Goal: Information Seeking & Learning: Learn about a topic

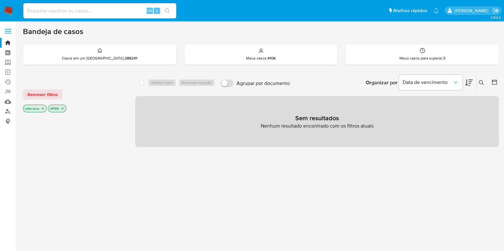
click at [79, 12] on input at bounding box center [99, 11] width 153 height 8
paste input "q2kNmtYvP9wc03heXtAonqhQ"
type input "q2kNmtYvP9wc03heXtAonqhQ"
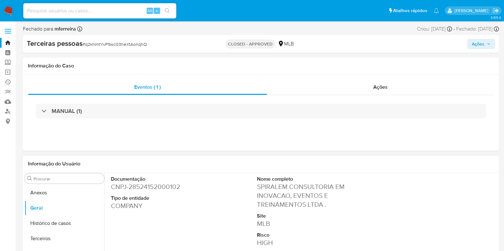
drag, startPoint x: 259, startPoint y: 187, endPoint x: 324, endPoint y: 208, distance: 68.8
click at [324, 208] on dd "SPIRALEM CONSULTORIA EM INOVACAO, EVENTOS E TREINAMENTOS LTDA ." at bounding box center [302, 196] width 91 height 27
click at [258, 184] on dd "SPIRALEM CONSULTORIA EM INOVACAO, EVENTOS E TREINAMENTOS LTDA ." at bounding box center [302, 196] width 91 height 27
drag, startPoint x: 256, startPoint y: 188, endPoint x: 324, endPoint y: 206, distance: 70.2
click at [324, 206] on dd "SPIRALEM CONSULTORIA EM INOVACAO, EVENTOS E TREINAMENTOS LTDA ." at bounding box center [302, 196] width 91 height 27
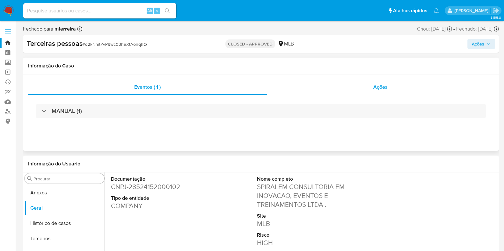
click at [376, 91] on div "Ações" at bounding box center [380, 87] width 227 height 15
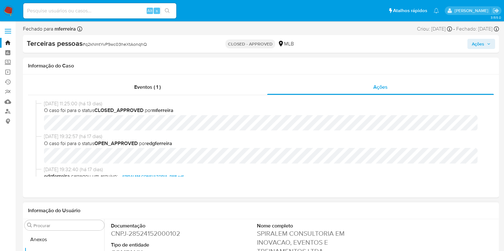
click at [234, 208] on div "Informação do Usuário" at bounding box center [260, 211] width 465 height 6
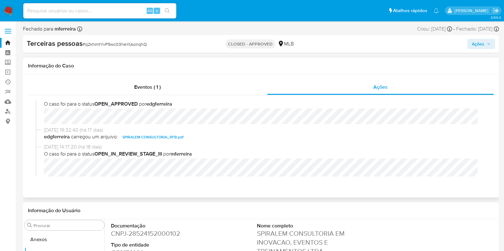
click at [161, 136] on span "SPIRALEM CONSULTORIA_RFB.pdf" at bounding box center [152, 137] width 61 height 8
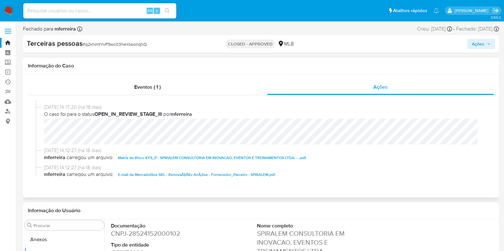
click at [148, 158] on span "Matriz de Risco KYS_P - SPIRALEM CONSULTORIA EM INOVACAO, EVENTOS E TREINAMENTO…" at bounding box center [212, 158] width 188 height 8
click at [152, 173] on span "E-mail de Mercadolibre SRL - RenovaÃ§Ã£o AnÃ¡lise - Fornecedor_Parceiro - SPIRA…" at bounding box center [196, 175] width 157 height 8
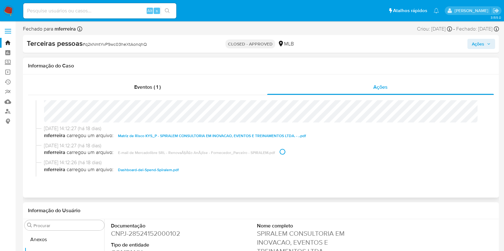
scroll to position [119, 0]
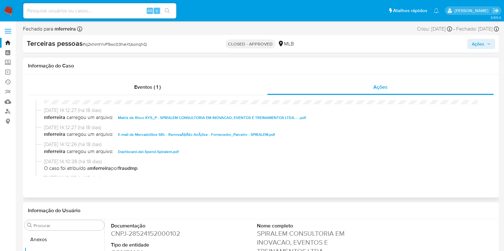
click at [162, 154] on span "Dashboard-del-Spend-Spiralem.pdf" at bounding box center [148, 152] width 61 height 8
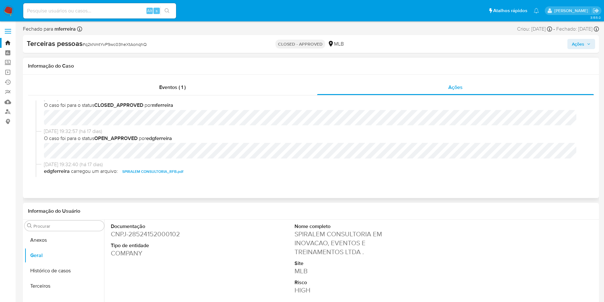
scroll to position [6, 0]
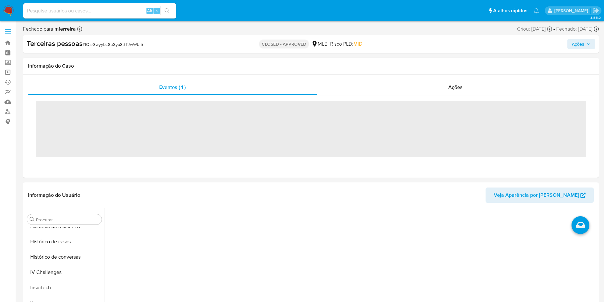
scroll to position [300, 0]
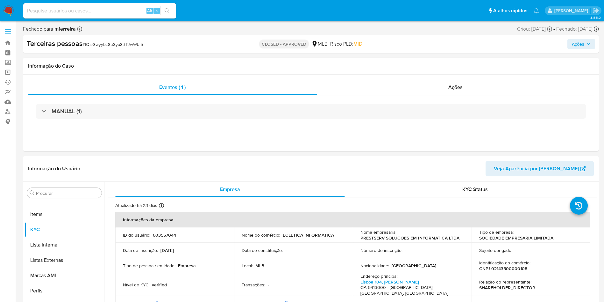
select select "10"
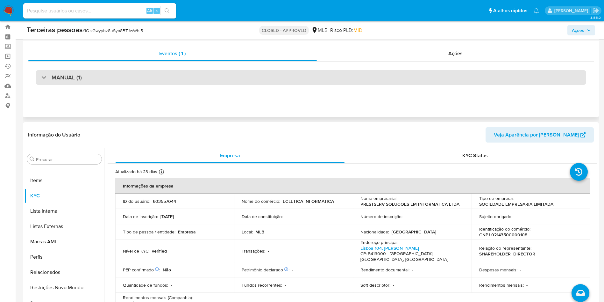
scroll to position [14, 0]
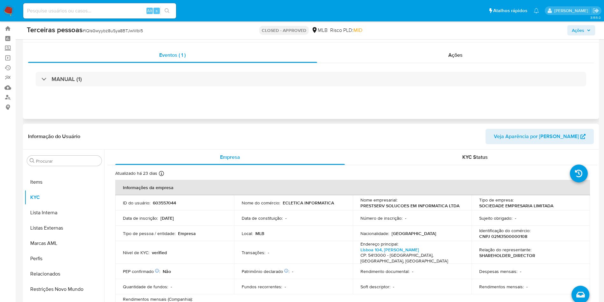
click at [453, 44] on div "Eventos ( 1 ) Ações MANUAL (1)" at bounding box center [311, 80] width 576 height 76
click at [458, 60] on div "Ações" at bounding box center [455, 54] width 277 height 15
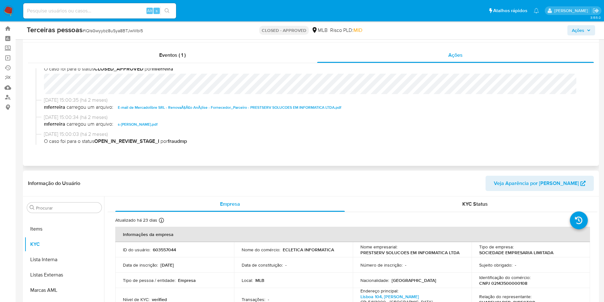
scroll to position [12, 0]
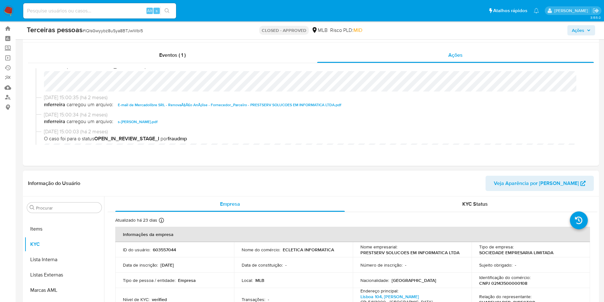
click at [361, 253] on p "PRESTSERV SOLUCOES EM INFORMATICA LTDA" at bounding box center [410, 252] width 99 height 6
click at [367, 253] on p "PRESTSERV SOLUCOES EM INFORMATICA LTDA" at bounding box center [410, 252] width 99 height 6
drag, startPoint x: 360, startPoint y: 253, endPoint x: 457, endPoint y: 252, distance: 97.5
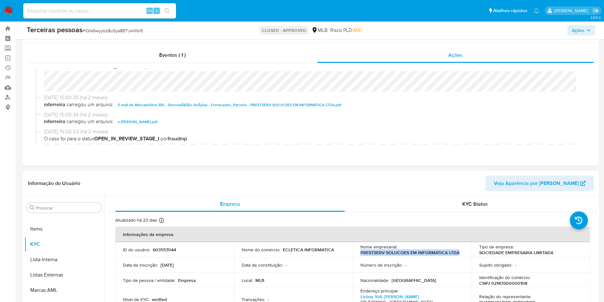
click at [457, 252] on p "PRESTSERV SOLUCOES EM INFORMATICA LTDA" at bounding box center [410, 252] width 99 height 6
copy p "PRESTSERV SOLUCOES EM INFORMATICA LTDA"
click at [155, 122] on span "s-LUIZ EDUARDO PORTO DE TOLEDO SANTOS.pdf" at bounding box center [138, 122] width 40 height 8
click at [194, 103] on span "E-mail de Mercadolibre SRL - RenovaÃ§Ã£o AnÃ¡lise - Fornecedor_Parceiro - PREST…" at bounding box center [230, 105] width 224 height 8
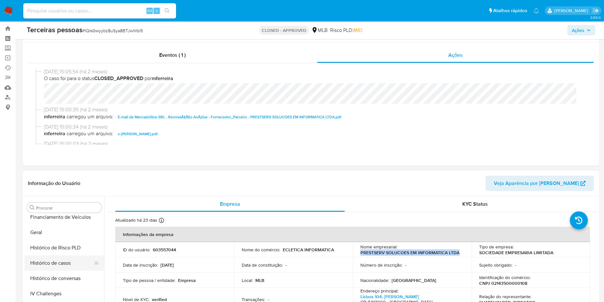
scroll to position [204, 0]
click at [62, 231] on button "Geral" at bounding box center [62, 232] width 75 height 15
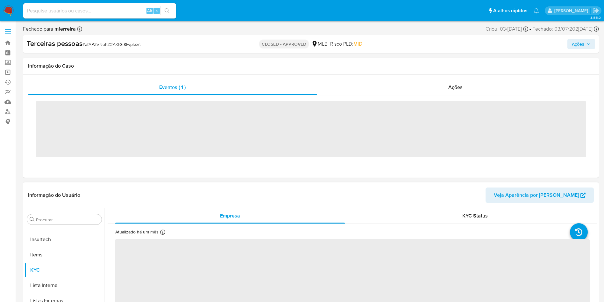
scroll to position [300, 0]
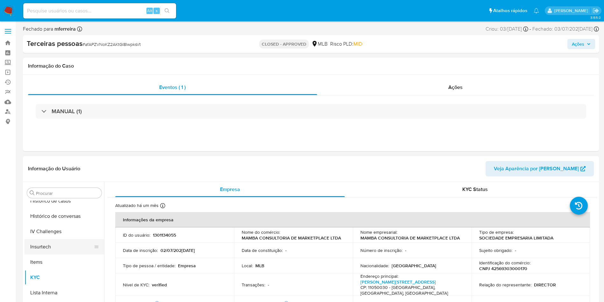
select select "10"
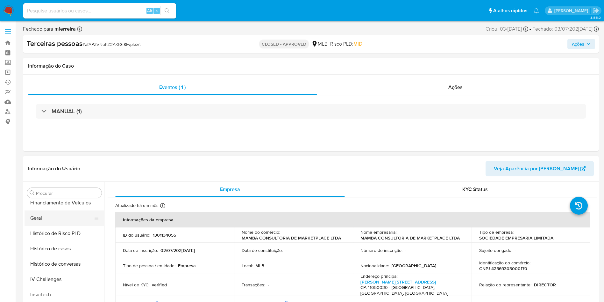
click at [53, 214] on button "Geral" at bounding box center [62, 217] width 75 height 15
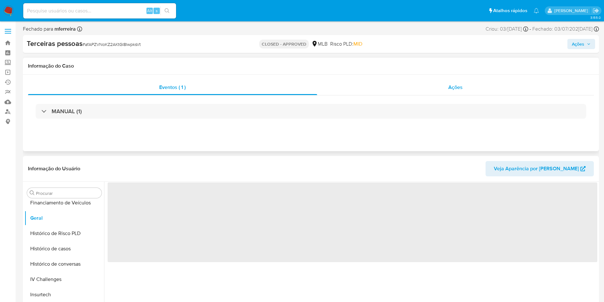
click at [442, 89] on div "Ações" at bounding box center [455, 87] width 277 height 15
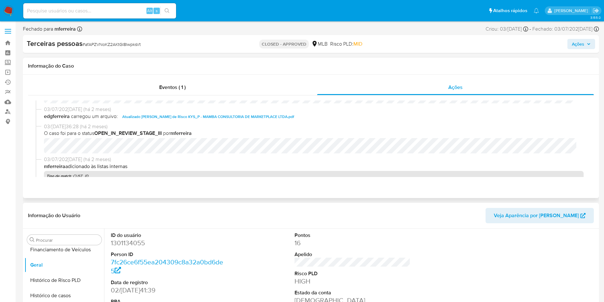
scroll to position [93, 0]
click at [209, 115] on span "Atualizado - Matriz de Risco KYS_P - MAMBA CONSULTORIA DE MARKETPLACE LTDA.pdf" at bounding box center [208, 117] width 172 height 8
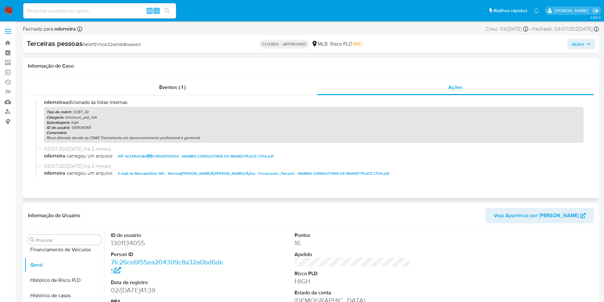
scroll to position [179, 0]
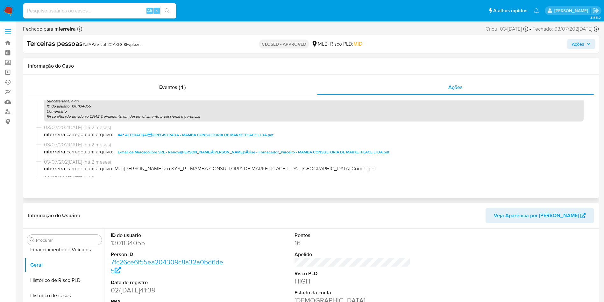
click at [143, 136] on span "4Âª ALTERACÌ§AÌO REGISTRADA - MAMBA CONSULTORIA DE MARKETPLACE LTDA.pdf" at bounding box center [196, 135] width 156 height 8
click at [149, 151] on span "E-mail de Mercadolibre SRL - RenovaÃ§Ã£o AnÃ¡lise - Fornecedor_Parceiro - MAMBA…" at bounding box center [254, 152] width 272 height 8
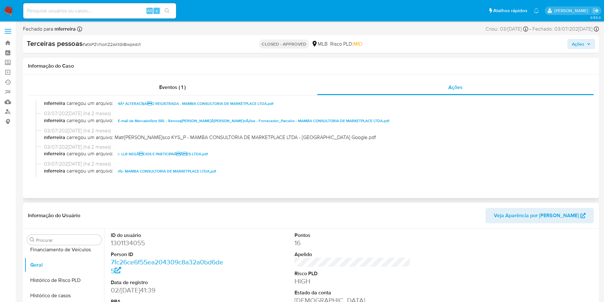
scroll to position [214, 0]
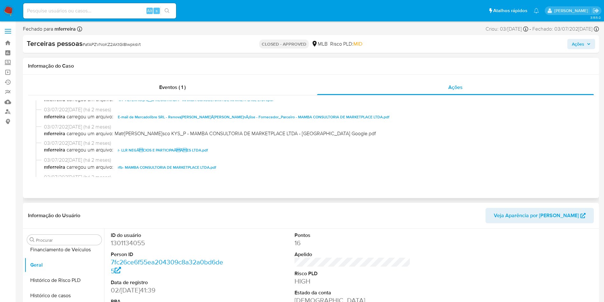
click at [140, 152] on span "r- LLR NEGÃCIOS E PARTICIPAÃÃES LTDA.pdf" at bounding box center [163, 150] width 90 height 8
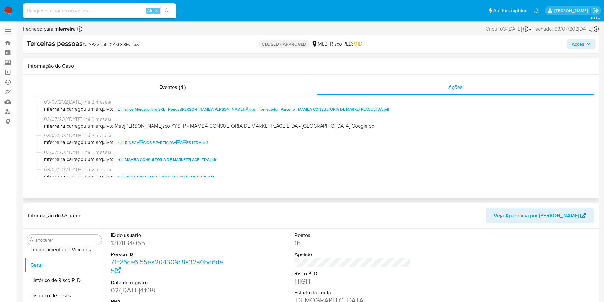
click at [136, 161] on span "rfb- MAMBA CONSULTORIA DE MARKETPLACE LTDA.pdf" at bounding box center [167, 160] width 98 height 8
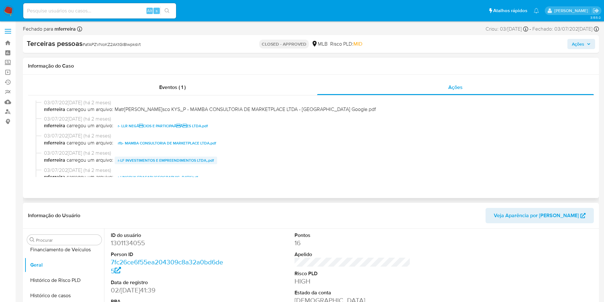
scroll to position [239, 0]
click at [144, 159] on span "r-LF INVESTIMENTOS E EMPREENDIMENTOS LTDA,.pdf" at bounding box center [166, 160] width 96 height 8
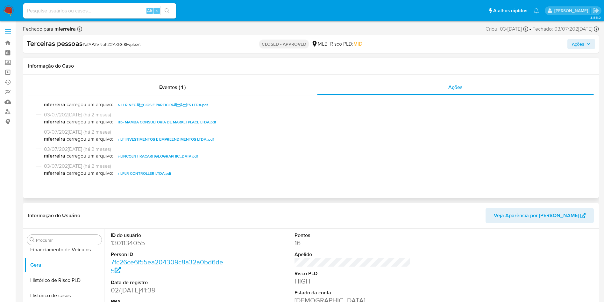
click at [130, 154] on span "r-LINCOLN FRACARI BRASIL.pdf" at bounding box center [158, 156] width 80 height 8
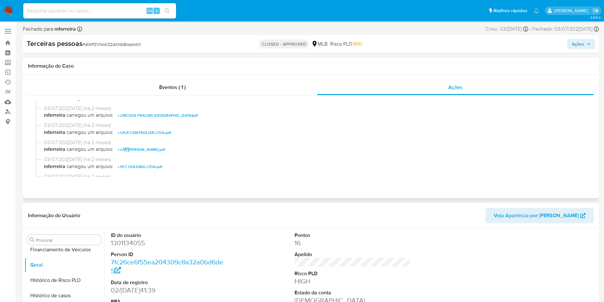
scroll to position [300, 0]
click at [135, 136] on div "03/07/2025 09:33:34 (há 2 meses) mferreira carregou um arquivo: r-LPLR CONTROLL…" at bounding box center [311, 129] width 551 height 17
click at [134, 133] on span "r-LPLR CONTROLLER LTDA.pdf" at bounding box center [145, 132] width 54 height 8
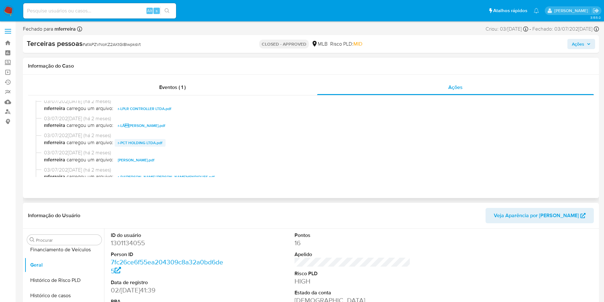
scroll to position [325, 0]
click at [129, 123] on span "r-LÃCIO LAGE RODRIGUES.pdf" at bounding box center [141, 125] width 47 height 8
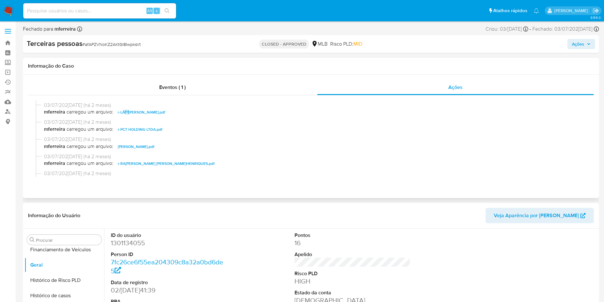
click at [131, 130] on span "r-PCT HOLDING LTDA.pdf" at bounding box center [140, 130] width 45 height 8
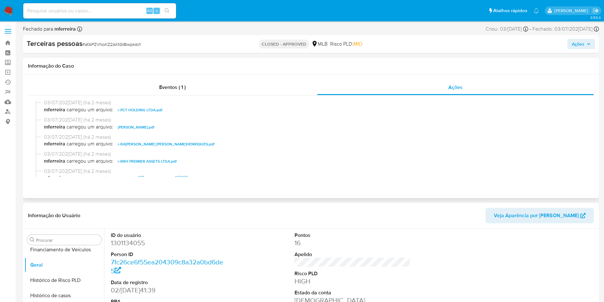
click at [132, 127] on span "r-PHILIPPE AUGUSTO LOSSOLLI COSTA.pdf" at bounding box center [136, 127] width 37 height 8
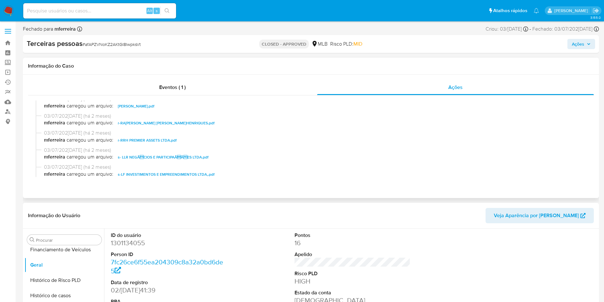
click at [137, 124] on span "r-RAFAEL DOS REIS HENRIQUES.pdf" at bounding box center [166, 123] width 97 height 8
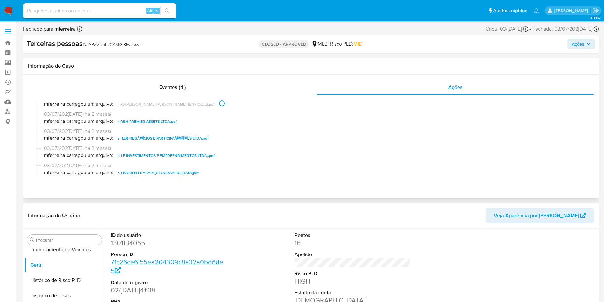
scroll to position [396, 0]
click at [129, 123] on span "r-RRH PREMIER ASSETS LTDA.pdf" at bounding box center [147, 122] width 59 height 8
click at [124, 122] on span "s- LLR NEGÃCIOS E PARTICIPAÃÃES LTDA.pdf" at bounding box center [163, 121] width 91 height 8
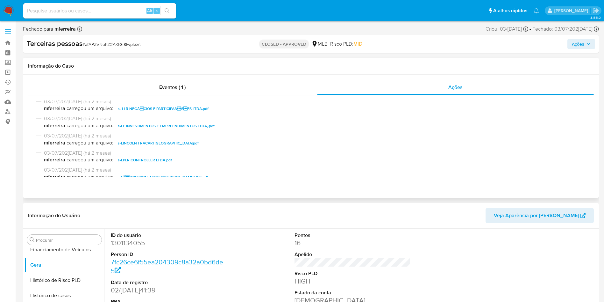
scroll to position [426, 0]
click at [124, 126] on span "s-LF INVESTIMENTOS E EMPREENDIMENTOS LTDA,.pdf" at bounding box center [166, 126] width 97 height 8
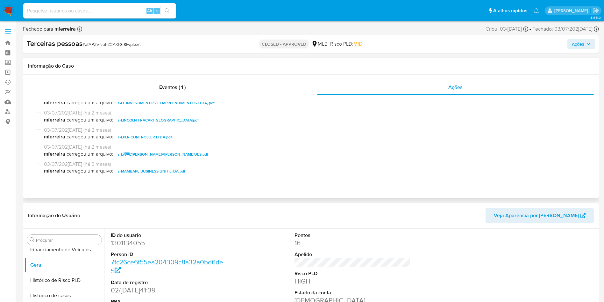
scroll to position [450, 0]
click at [128, 120] on span "s-LINCOLN FRACARI BRASIL.pdf" at bounding box center [158, 119] width 81 height 8
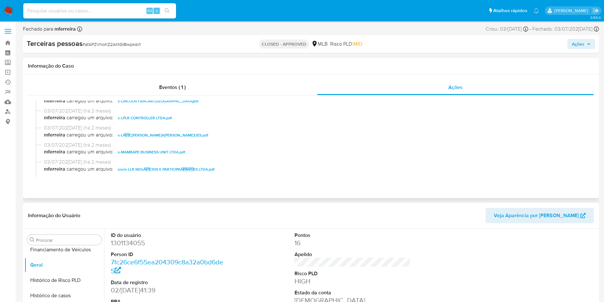
click at [130, 120] on span "s-LPLR CONTROLLER LTDA.pdf" at bounding box center [145, 118] width 54 height 8
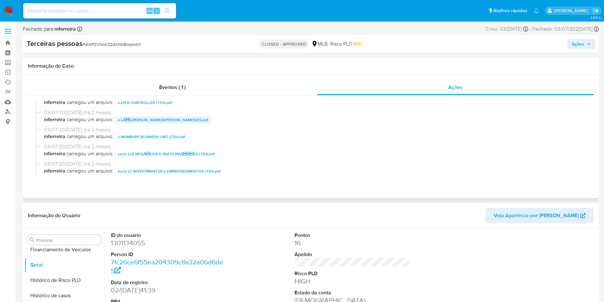
scroll to position [484, 0]
click at [131, 119] on span "s-LÃCIO LAGE RODRIGUES.pdf" at bounding box center [163, 120] width 90 height 8
click at [131, 121] on span "s-MAMBAPE BUSINESS UNIT LTDA.pdf" at bounding box center [152, 119] width 68 height 8
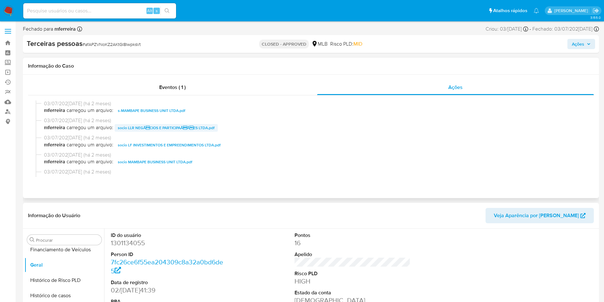
scroll to position [510, 0]
click at [130, 128] on span "socio LLR NEGÃCIOS E PARTICIPAÃÃES LTDA.pdf" at bounding box center [166, 127] width 97 height 8
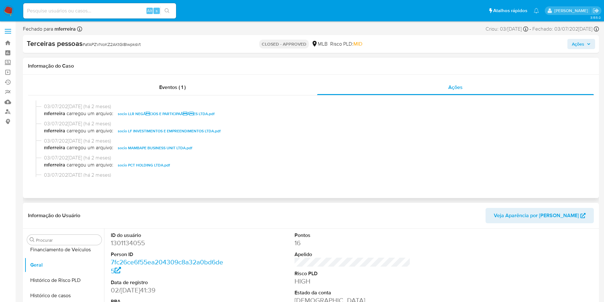
click at [153, 132] on span "socio LF INVESTIMENTOS E EMPREENDIMENTOS LTDA.pdf" at bounding box center [169, 131] width 103 height 8
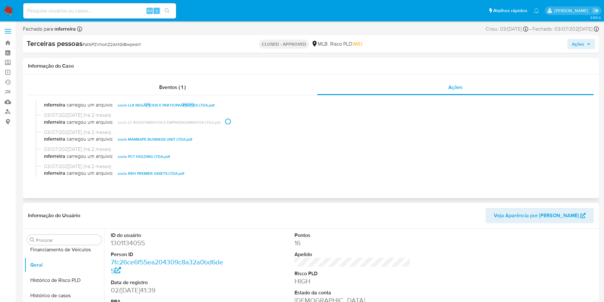
scroll to position [532, 0]
click at [143, 138] on span "socio MAMBAPE BUSINESS UNIT LTDA.pdf" at bounding box center [155, 139] width 75 height 8
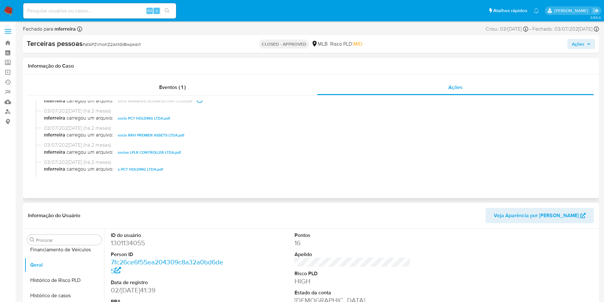
scroll to position [545, 0]
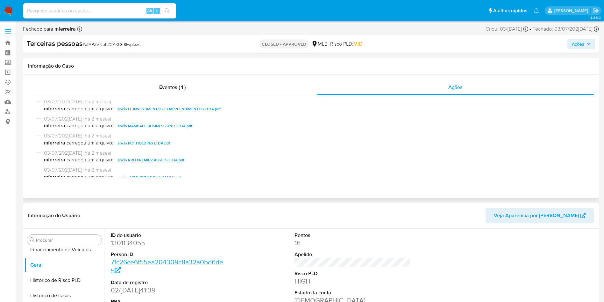
click at [134, 142] on span "socio PCT HOLDING LTDA.pdf" at bounding box center [144, 143] width 52 height 8
click at [130, 112] on span "socio RRH PREMIER ASSETS LTDA.pdf" at bounding box center [151, 111] width 67 height 8
click at [134, 128] on span "socios LPLR CONTROLLER LTDA.pdf" at bounding box center [149, 129] width 63 height 8
click at [135, 145] on span "s-PCT HOLDING LTDA.pdf" at bounding box center [140, 145] width 45 height 8
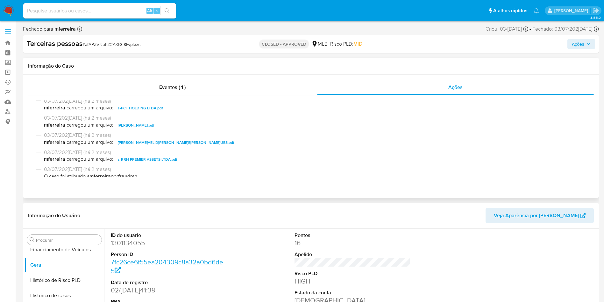
scroll to position [632, 0]
click at [144, 126] on span "s-PHILIPPE AUGUSTO LOSSOLLI COSTA.pdf" at bounding box center [136, 124] width 37 height 8
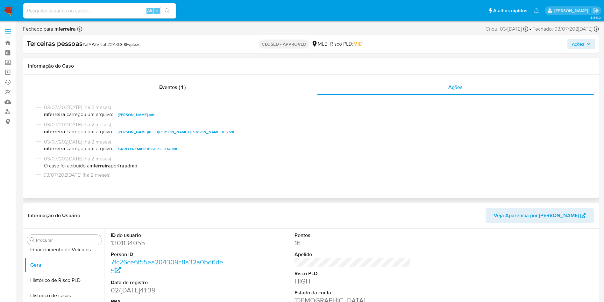
scroll to position [643, 0]
click at [128, 132] on span "s-RAFAEL DOS REIS HENRIQUES.pdf" at bounding box center [176, 131] width 117 height 8
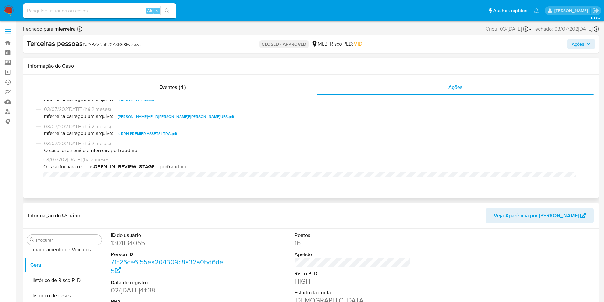
scroll to position [658, 0]
click at [136, 133] on span "s-RRH PREMIER ASSETS LTDA.pdf" at bounding box center [148, 133] width 60 height 8
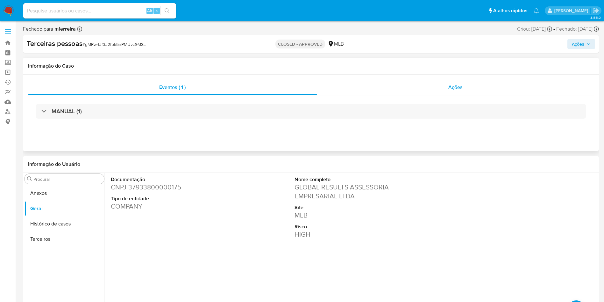
click at [456, 86] on span "Ações" at bounding box center [456, 86] width 14 height 7
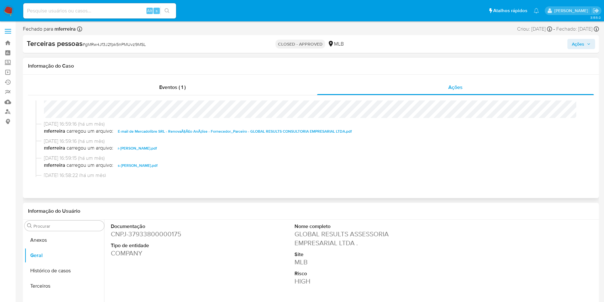
scroll to position [17, 0]
drag, startPoint x: 294, startPoint y: 235, endPoint x: 352, endPoint y: 244, distance: 58.1
click at [352, 244] on dd "GLOBAL RESULTS ASSESSORIA EMPRESARIAL LTDA ." at bounding box center [353, 238] width 116 height 18
click at [181, 132] on span "E-mail de Mercadolibre SRL - RenovaÃ§Ã£o AnÃ¡lise - Fornecedor_Parceiro - GLOBA…" at bounding box center [235, 132] width 234 height 8
click at [146, 150] on span "r-JOAO LUIZ SIMOES NEVES.pdf" at bounding box center [137, 149] width 39 height 8
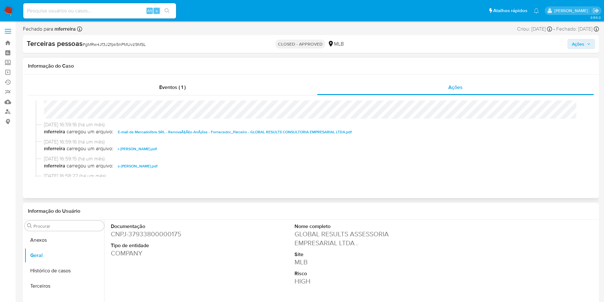
click at [144, 165] on span "s-JOAO LUIZ SIMOES NEVES.pdf" at bounding box center [138, 166] width 40 height 8
click at [220, 238] on dl "Documentação CNPJ - 37933800000175 Tipo de entidade COMPANY" at bounding box center [169, 240] width 116 height 35
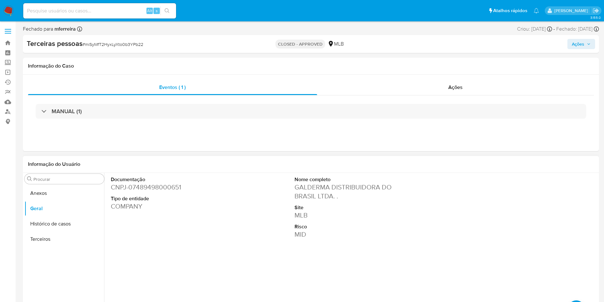
click at [321, 187] on dd "GALDERMA DISTRIBUIDORA DO BRASIL LTDA. ." at bounding box center [353, 192] width 116 height 18
click at [455, 88] on span "Ações" at bounding box center [456, 86] width 14 height 7
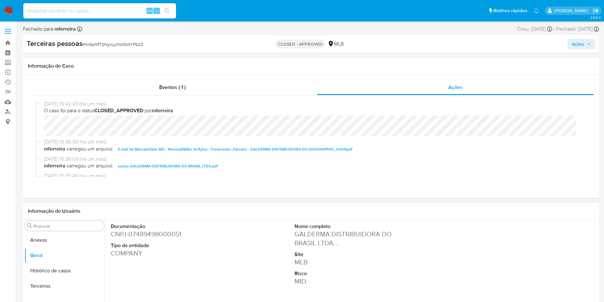
click at [253, 228] on div "Documentação CNPJ - 07489498000651 Tipo de entidade COMPANY Nome completo GALDE…" at bounding box center [353, 270] width 490 height 102
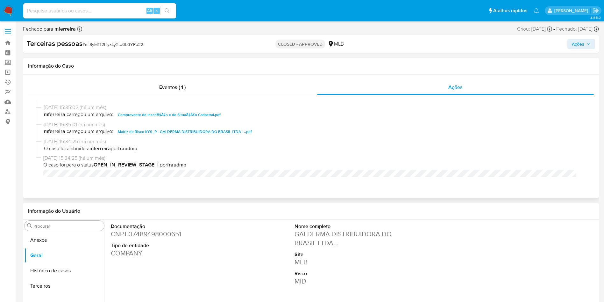
scroll to position [301, 0]
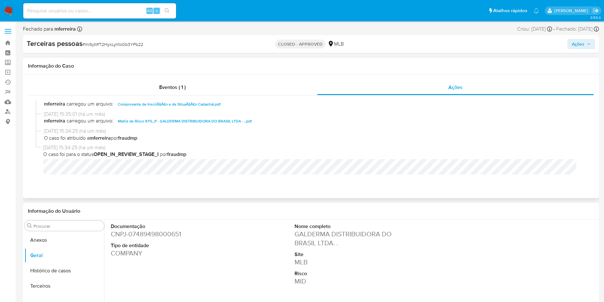
click at [154, 119] on span "Matriz de Risco KYS_P - GALDERMA DISTRIBUIDORA DO BRASIL LTDA - ..pdf" at bounding box center [185, 121] width 134 height 8
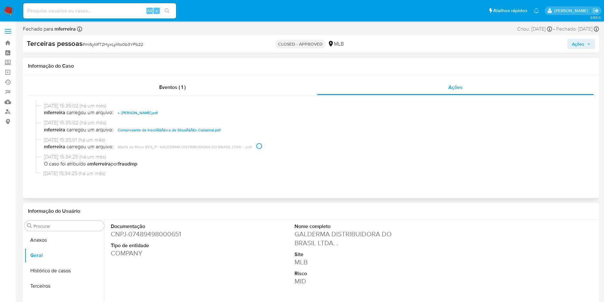
scroll to position [273, 0]
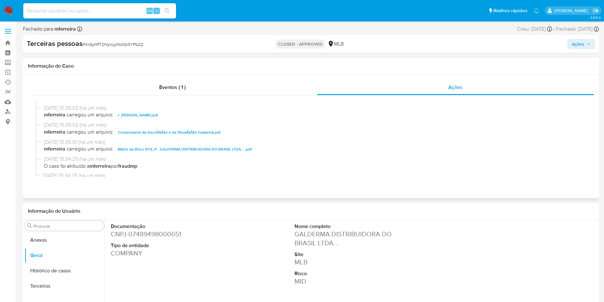
click at [141, 133] on span "Comprovante de InscriÃ§Ã£o e de SituaÃ§Ã£o Cadastral.pdf" at bounding box center [169, 132] width 103 height 8
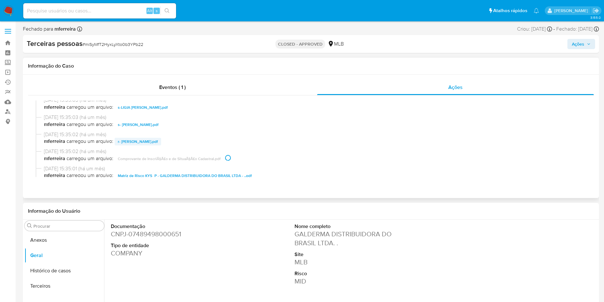
scroll to position [246, 0]
click at [143, 141] on span "r- DIEGO MENDES.pdf" at bounding box center [138, 142] width 40 height 8
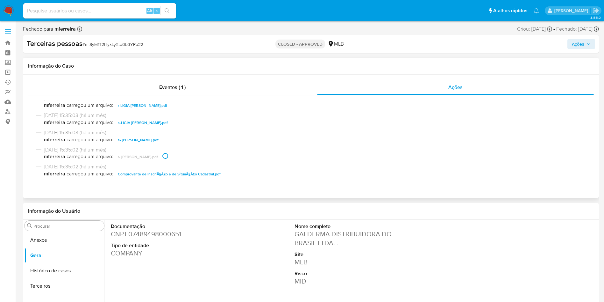
scroll to position [231, 0]
click at [132, 138] on span "s- DIEGO MENDES.pdf" at bounding box center [138, 140] width 41 height 8
click at [139, 140] on span "s-LIGIA CARLA TAVARES SALGADO DOS SANTOS.pdf" at bounding box center [143, 138] width 50 height 8
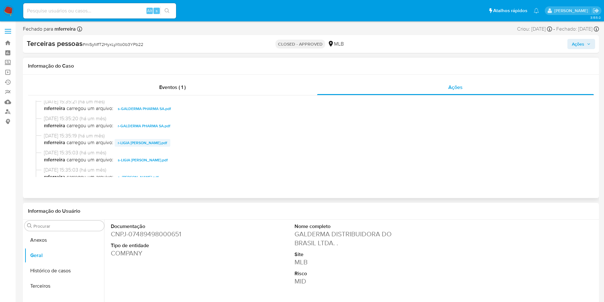
scroll to position [194, 0]
click at [142, 145] on span "r-LIGIA CARLA TAVARES SALGADO DOS SANTOS.pdf" at bounding box center [142, 143] width 49 height 8
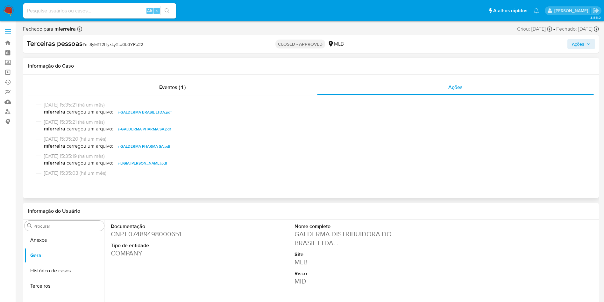
click at [136, 148] on span "r-GALDERMA PHARMA SA.pdf" at bounding box center [144, 146] width 53 height 8
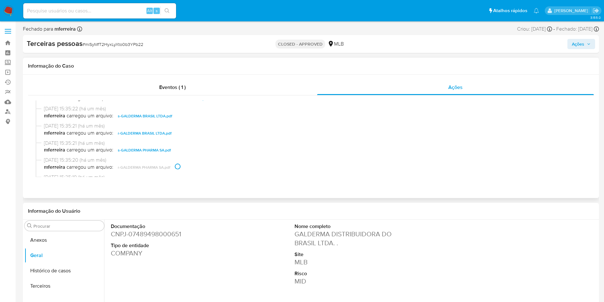
scroll to position [153, 0]
click at [136, 148] on span "s-GALDERMA PHARMA SA.pdf" at bounding box center [144, 150] width 53 height 8
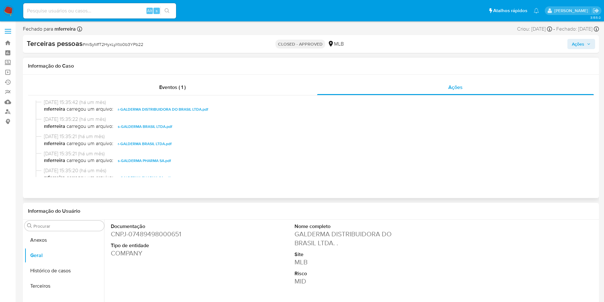
click at [132, 144] on span "r-GALDERMA BRASIL LTDA.pdf" at bounding box center [145, 144] width 54 height 8
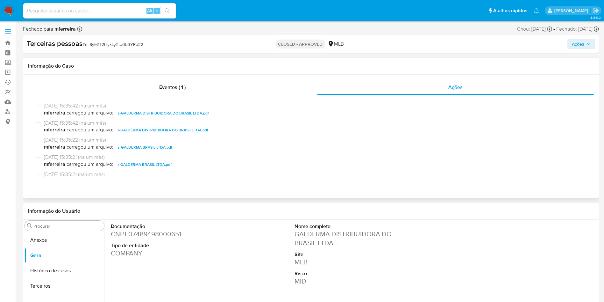
click at [135, 148] on span "s-GALDERMA BRASIL LTDA.pdf" at bounding box center [145, 147] width 54 height 8
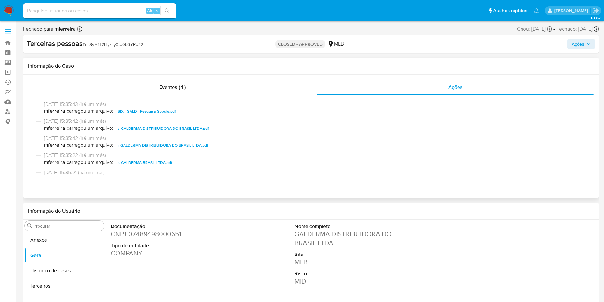
click at [136, 147] on span "r-GALDERMA DISTRIBUIDORA DO BRASIL LTDA.pdf" at bounding box center [163, 145] width 90 height 8
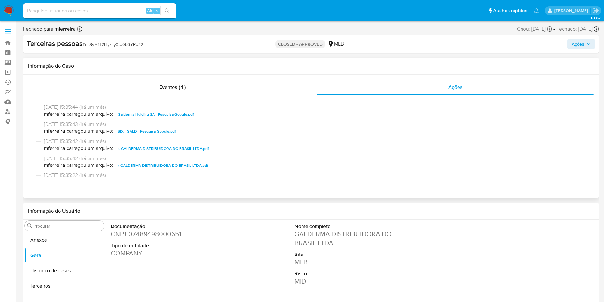
click at [138, 150] on span "s-GALDERMA DISTRIBUIDORA DO BRASIL LTDA.pdf" at bounding box center [163, 149] width 91 height 8
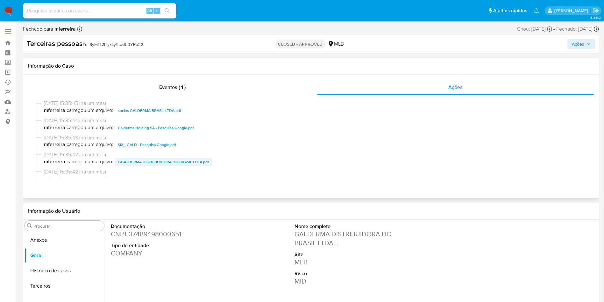
scroll to position [69, 0]
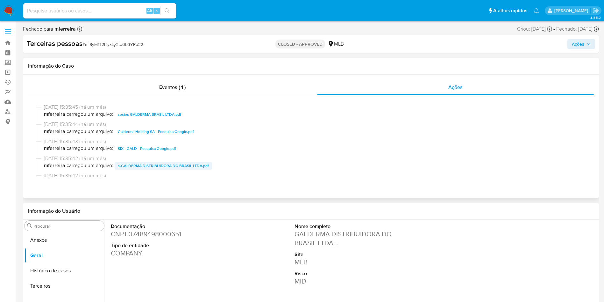
click at [138, 150] on span "SIX_ GALD - Pesquisa Google.pdf" at bounding box center [147, 149] width 58 height 8
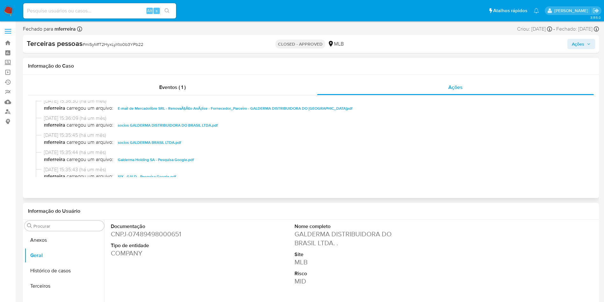
click at [144, 161] on span "Galderma Holding SA - Pesquisa Google.pdf" at bounding box center [156, 160] width 76 height 8
click at [147, 144] on span "socios GALDERMA BRASIL LTDA.pdf" at bounding box center [149, 143] width 63 height 8
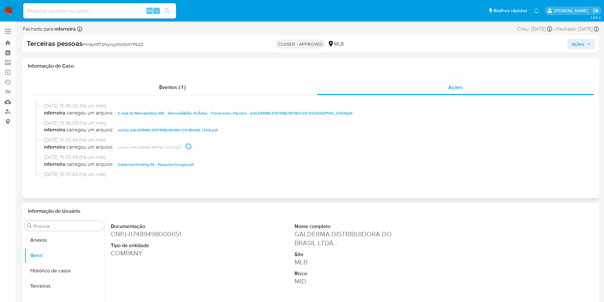
scroll to position [28, 0]
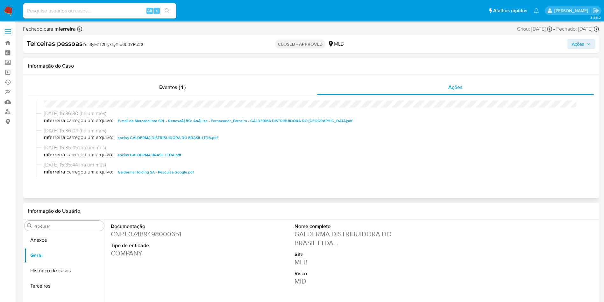
click at [131, 137] on span "socios GALDERMA DISTRIBUIDORA DO BRASIL LTDA.pdf" at bounding box center [168, 138] width 100 height 8
click at [153, 121] on span "E-mail de Mercadolibre SRL - RenovaÃ§Ã£o AnÃ¡lise - Fornecedor_Parceiro - GALDE…" at bounding box center [235, 121] width 235 height 8
click at [204, 192] on div "Eventos ( 1 ) Ações 28/07/2025 15:42:43 (há um mês) O caso foi para o status CL…" at bounding box center [311, 136] width 576 height 123
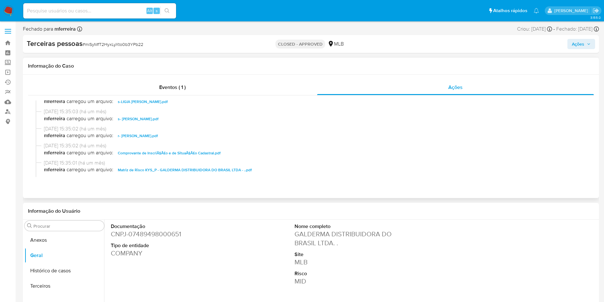
scroll to position [252, 0]
click at [306, 236] on dd "GALDERMA DISTRIBUIDORA DO BRASIL LTDA. ." at bounding box center [353, 238] width 116 height 18
click at [305, 236] on dd "GALDERMA DISTRIBUIDORA DO BRASIL LTDA. ." at bounding box center [353, 238] width 116 height 18
click at [305, 235] on dd "GALDERMA DISTRIBUIDORA DO BRASIL LTDA. ." at bounding box center [353, 238] width 116 height 18
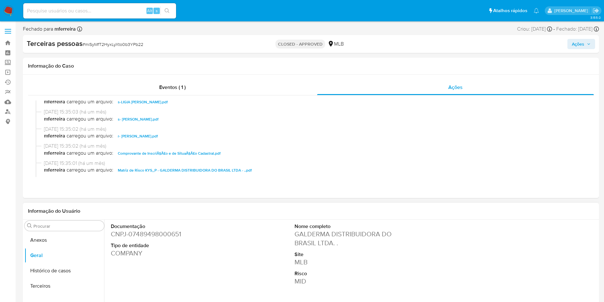
click at [305, 235] on dd "GALDERMA DISTRIBUIDORA DO BRASIL LTDA. ." at bounding box center [353, 238] width 116 height 18
click at [262, 239] on div "Documentação CNPJ - 07489498000651 Tipo de entidade COMPANY Nome completo GALDE…" at bounding box center [353, 270] width 490 height 102
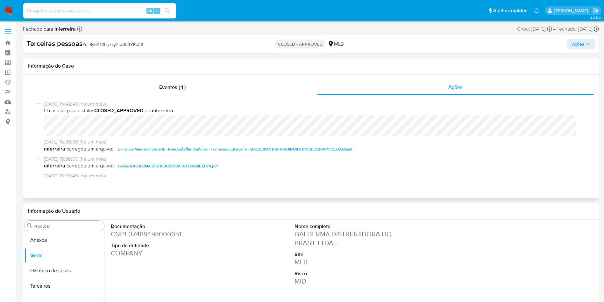
scroll to position [0, 0]
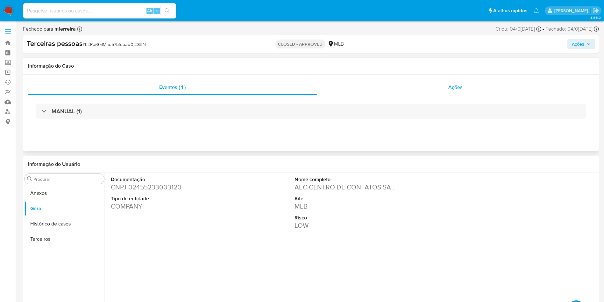
click at [454, 85] on span "Ações" at bounding box center [456, 86] width 14 height 7
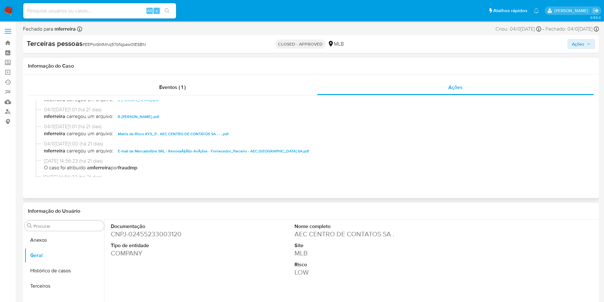
scroll to position [249, 0]
click at [295, 235] on dd "AEC CENTRO DE CONTATOS SA ." at bounding box center [353, 233] width 116 height 9
click at [146, 147] on span "E-mail de Mercadolibre SRL - RenovaÃ§Ã£o AnÃ¡lise - Fornecedor_Parceiro - AEC […" at bounding box center [213, 151] width 191 height 8
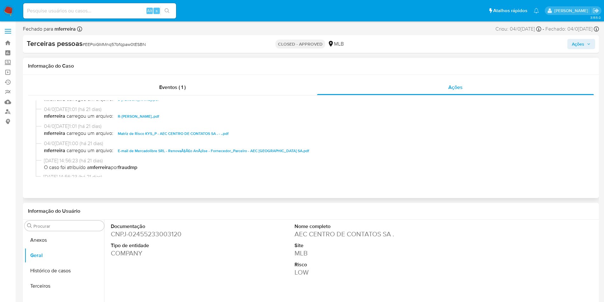
click at [164, 134] on span "Matriz de Risco KYS_P - AEC CENTRO DE CONTATOS SA . - ..pdf" at bounding box center [173, 134] width 111 height 8
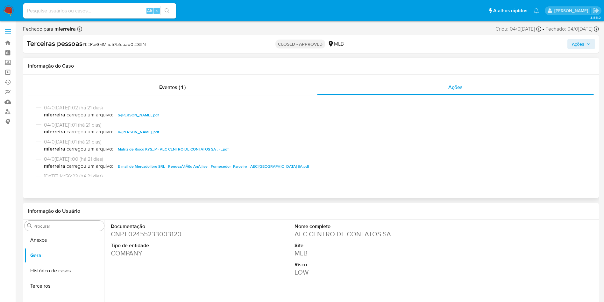
click at [130, 132] on span "R-[PERSON_NAME],.pdf" at bounding box center [138, 132] width 41 height 8
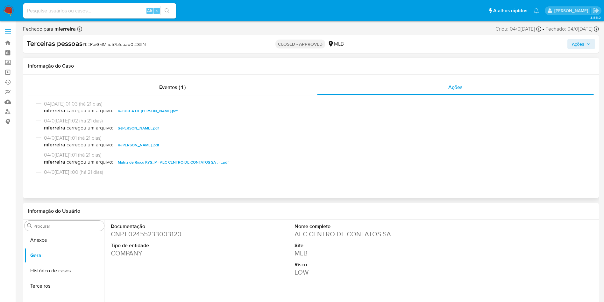
click at [132, 129] on span "S-[PERSON_NAME],.pdf" at bounding box center [138, 128] width 41 height 8
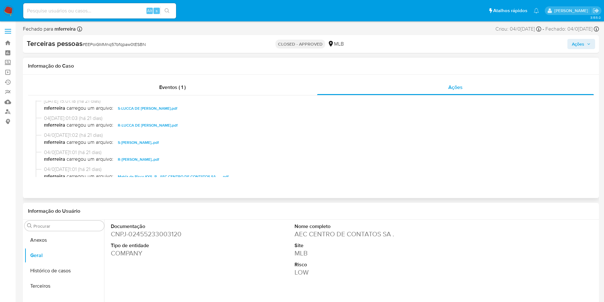
click at [127, 126] on span "R-LUCCA DE [PERSON_NAME].pdf" at bounding box center [148, 125] width 60 height 8
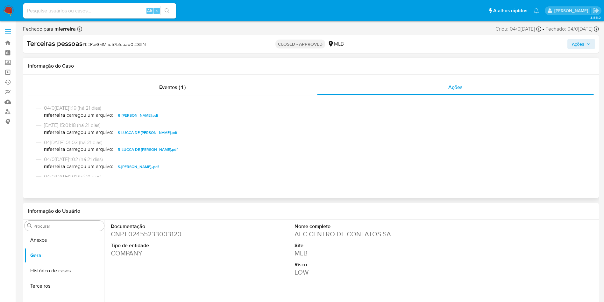
click at [128, 130] on span "S-LUCCA DE [PERSON_NAME].pdf" at bounding box center [148, 133] width 60 height 8
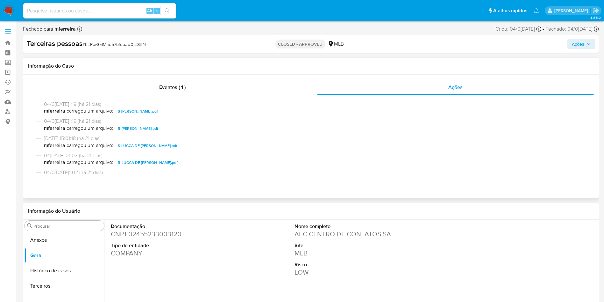
scroll to position [168, 0]
click at [126, 128] on span "R-[PERSON_NAME].pdf" at bounding box center [138, 130] width 40 height 8
click at [130, 129] on span "S-[PERSON_NAME].pdf" at bounding box center [138, 126] width 40 height 8
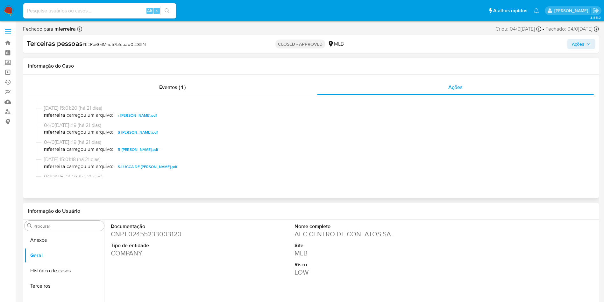
scroll to position [143, 0]
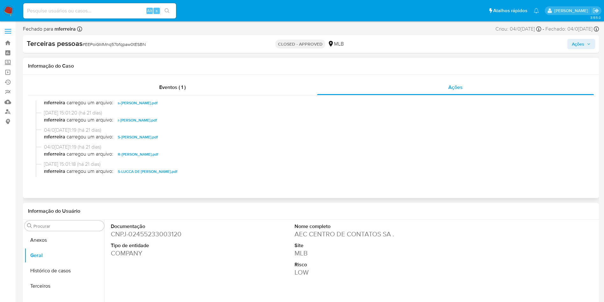
click at [128, 122] on span "r-[PERSON_NAME].pdf" at bounding box center [137, 120] width 39 height 8
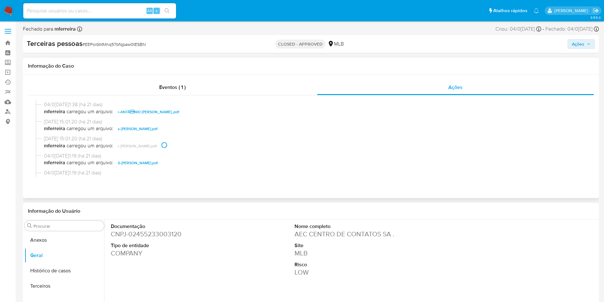
scroll to position [116, 0]
click at [137, 131] on span "s-[PERSON_NAME].pdf" at bounding box center [138, 130] width 40 height 8
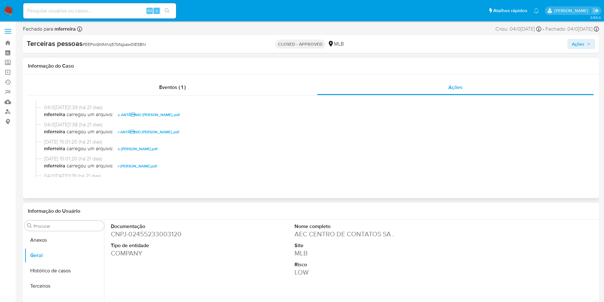
click at [137, 133] on span "r-ANTÃNIO [PERSON_NAME],.pdf" at bounding box center [148, 132] width 61 height 8
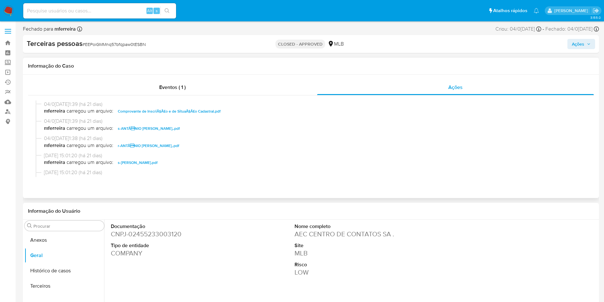
click at [138, 131] on span "s-ANTÃNIO [PERSON_NAME],.pdf" at bounding box center [149, 129] width 62 height 8
click at [139, 130] on span "Comprovante de InscriÃ§Ã£o e de SituaÃ§Ã£o Cadastral.pdf" at bounding box center [169, 129] width 103 height 8
click at [142, 132] on span "r-AEC CENTRO DE CONTATOS SA.pdf" at bounding box center [150, 130] width 65 height 8
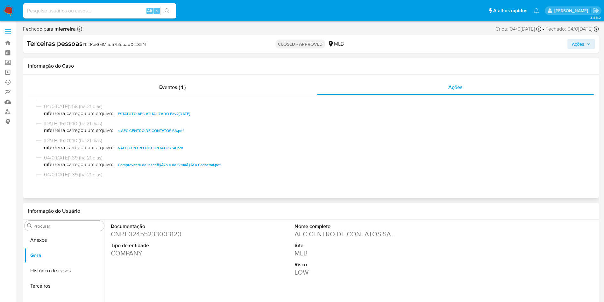
click at [134, 133] on span "s-AEC CENTRO DE CONTATOS SA.pdf" at bounding box center [151, 131] width 66 height 8
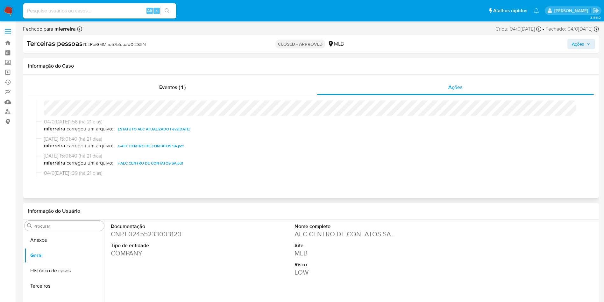
scroll to position [14, 0]
click at [137, 130] on span "ESTATUTO AEC ATUALIZADO Fev25.pdf" at bounding box center [154, 130] width 72 height 8
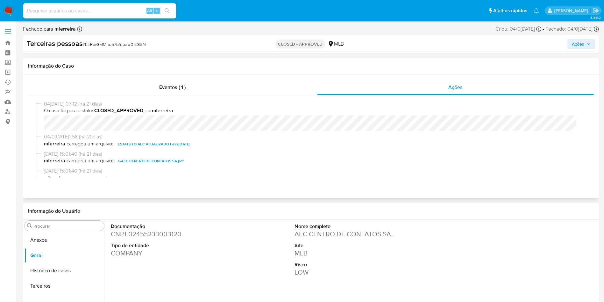
scroll to position [279, 0]
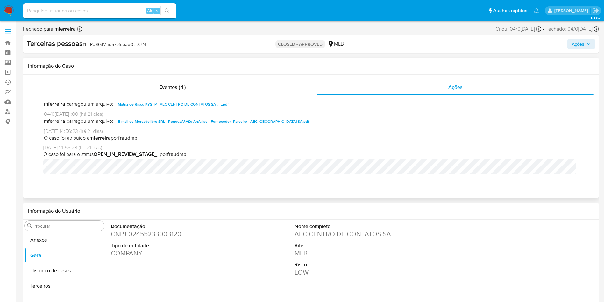
drag, startPoint x: 149, startPoint y: 180, endPoint x: 190, endPoint y: 157, distance: 46.6
click at [149, 180] on div "04/08/2025 15:07:12 (há 21 dias) O caso foi para o status CLOSED_APPROVED por m…" at bounding box center [311, 138] width 566 height 87
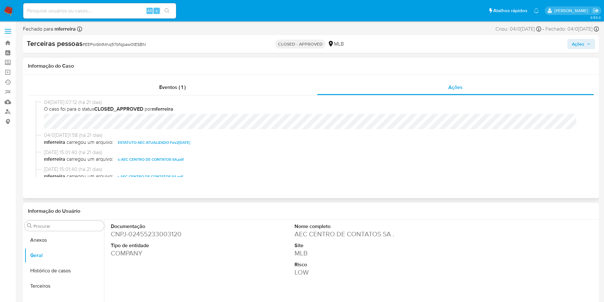
scroll to position [0, 0]
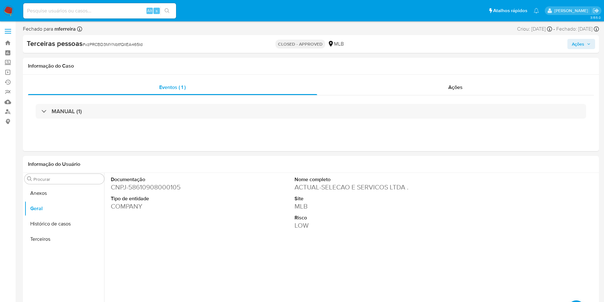
click at [327, 185] on dd "ACTUAL-SELECAO E SERVICOS LTDA ." at bounding box center [353, 187] width 116 height 9
click at [446, 79] on div "Eventos ( 1 ) Ações MANUAL (1)" at bounding box center [311, 113] width 576 height 76
click at [455, 85] on span "Ações" at bounding box center [456, 86] width 14 height 7
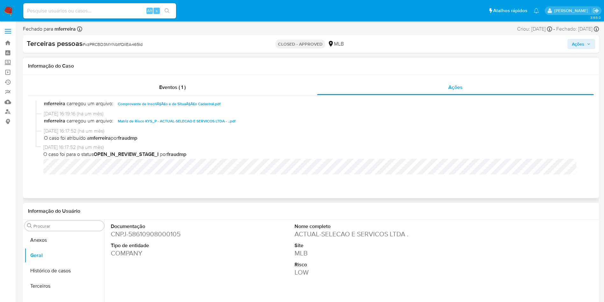
scroll to position [129, 0]
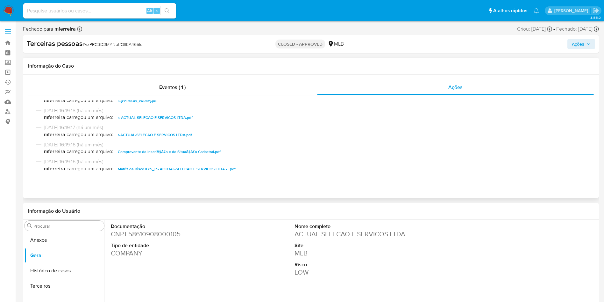
click at [176, 167] on span "Matriz de Risco KYS_P - ACTUAL-SELECAO E SERVICOS LTDA - ..pdf" at bounding box center [177, 169] width 118 height 8
click at [152, 151] on span "Comprovante de InscriÃ§Ã£o e de SituaÃ§Ã£o Cadastral.pdf" at bounding box center [169, 152] width 103 height 8
click at [177, 134] on span "r-ACTUAL-SELECAO E SERVICOS LTDA.pdf" at bounding box center [155, 135] width 74 height 8
click at [158, 115] on span "s-ACTUAL-SELECAO E SERVICOS LTDA.pdf" at bounding box center [155, 118] width 75 height 8
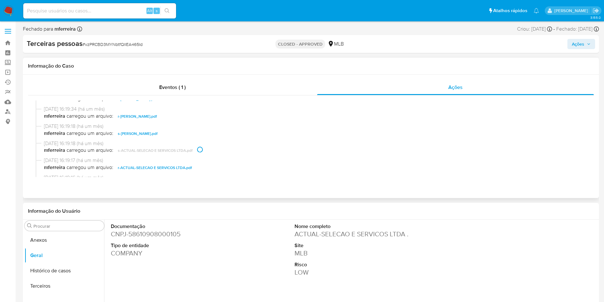
scroll to position [81, 0]
click at [148, 151] on span "s-DAGOBERTO LOIACONE.pdf" at bounding box center [138, 149] width 40 height 8
click at [137, 133] on span "r-DAGOBERTO LOIACONE.pdf" at bounding box center [137, 131] width 39 height 8
click at [133, 113] on span "r-DARCY BLOTA ALVES.pdf" at bounding box center [137, 114] width 39 height 8
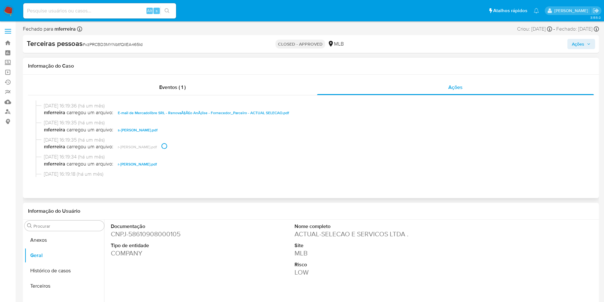
scroll to position [33, 0]
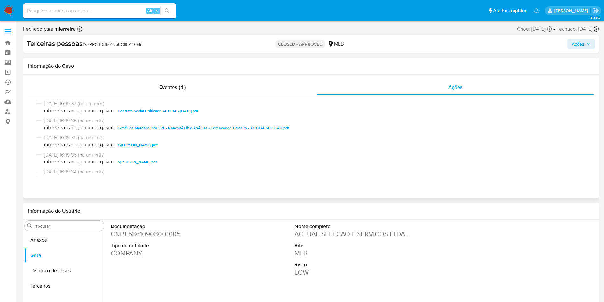
click at [138, 144] on span "s-DARCY BLOTA ALVES.pdf" at bounding box center [138, 145] width 40 height 8
click at [134, 126] on span "E-mail de Mercadolibre SRL - RenovaÃ§Ã£o AnÃ¡lise - Fornecedor_Parceiro - ACTUA…" at bounding box center [203, 128] width 171 height 8
click at [137, 111] on span "Contrato Social Unificado ACTUAL - 01.12.2020.pdf" at bounding box center [158, 111] width 81 height 8
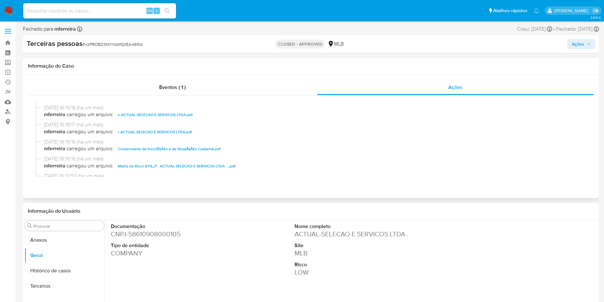
scroll to position [131, 0]
click at [279, 213] on div "Informação do Usuário" at bounding box center [311, 211] width 566 height 6
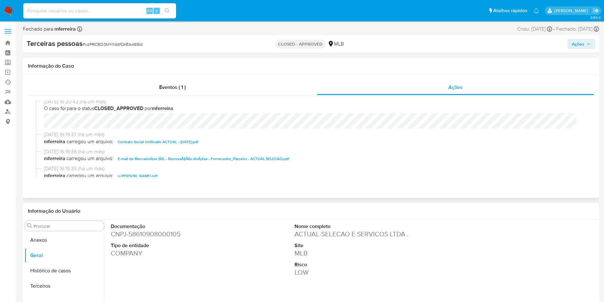
scroll to position [0, 0]
click at [284, 142] on span "mferreira carregou um arquivo: Contrato Social Unificado ACTUAL - 01.12.2020.pdf" at bounding box center [314, 144] width 540 height 8
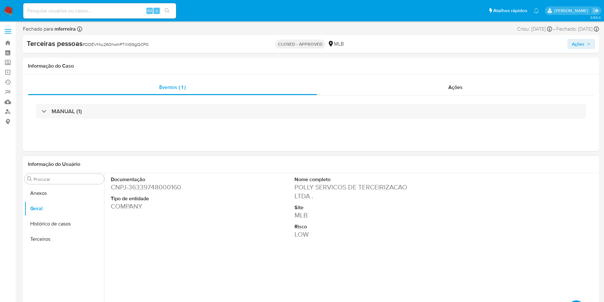
drag, startPoint x: 294, startPoint y: 187, endPoint x: 308, endPoint y: 195, distance: 15.8
click at [308, 195] on dd "POLLY SERVICOS DE TERCEIRIZACAO LTDA ." at bounding box center [353, 192] width 116 height 18
click at [446, 90] on div "Ações" at bounding box center [455, 87] width 277 height 15
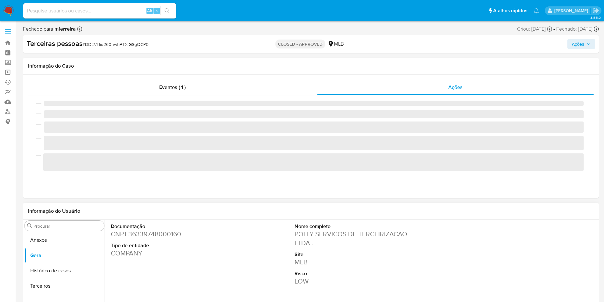
click at [276, 225] on div "Documentação CNPJ - 36339748000160 Tipo de entidade COMPANY Nome completo POLLY…" at bounding box center [353, 270] width 490 height 102
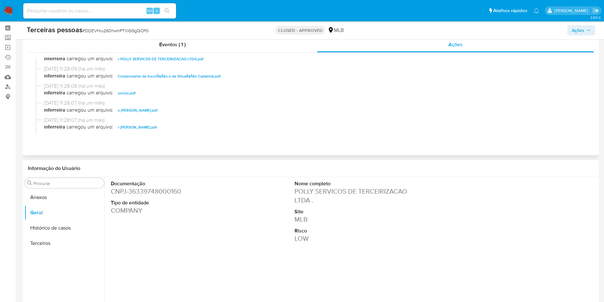
scroll to position [141, 0]
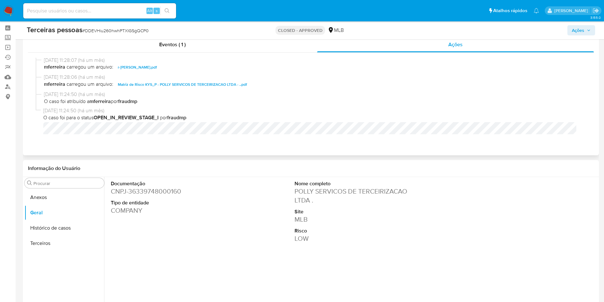
click at [136, 86] on span "Matriz de Risco KYS_P - POLLY SERVICOS DE TERCEIRIZACAO LTDA - ..pdf" at bounding box center [182, 85] width 129 height 8
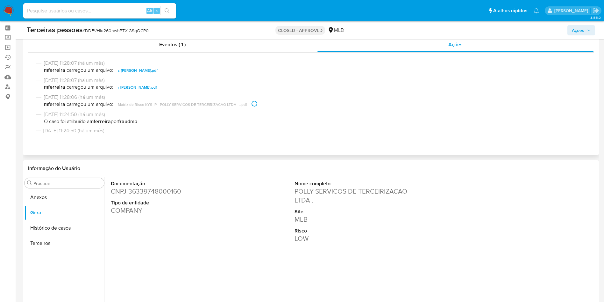
scroll to position [120, 0]
click at [130, 86] on span "r-HELENA CIPRIANO DOS SANTOS MIRANDA.pdf" at bounding box center [137, 88] width 39 height 8
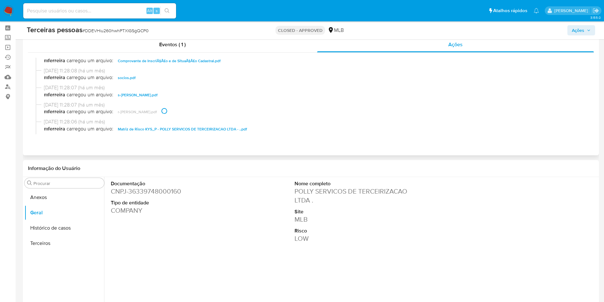
scroll to position [96, 0]
click at [130, 98] on span "s-HELENA CIPRIANO DOS SANTOS MIRANDA.pdf" at bounding box center [138, 96] width 40 height 8
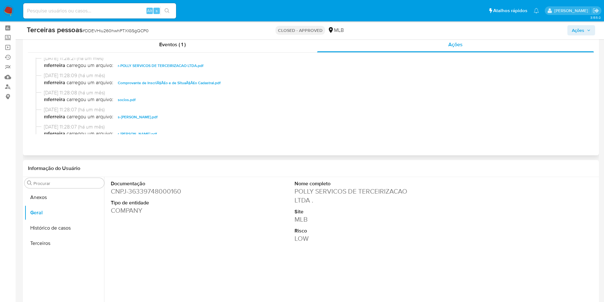
click at [126, 101] on span "socios.pdf" at bounding box center [127, 100] width 18 height 8
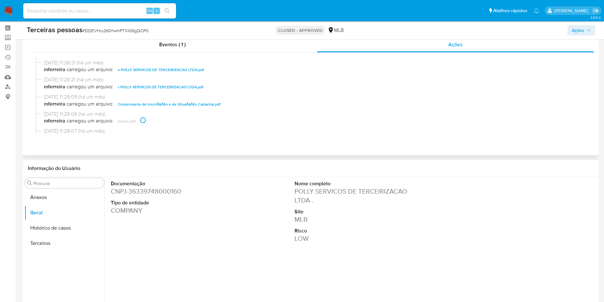
scroll to position [53, 0]
click at [139, 105] on span "Comprovante de InscriÃ§Ã£o e de SituaÃ§Ã£o Cadastral.pdf" at bounding box center [169, 105] width 103 height 8
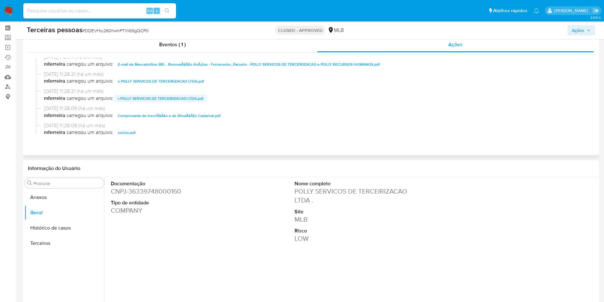
scroll to position [41, 0]
click at [140, 98] on span "r-POLLY SERVICOS DE TERCEIRIZACAO LTDA.pdf" at bounding box center [161, 99] width 86 height 8
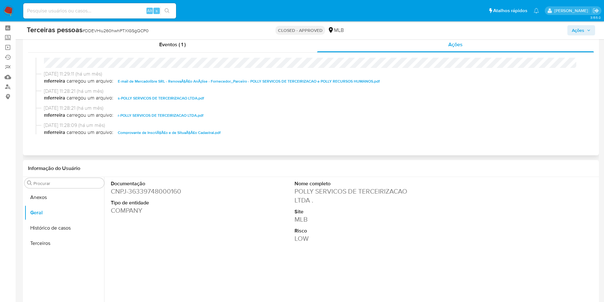
scroll to position [25, 0]
click at [144, 101] on span "s-POLLY SERVICOS DE TERCEIRIZACAO LTDA.pdf" at bounding box center [161, 99] width 86 height 8
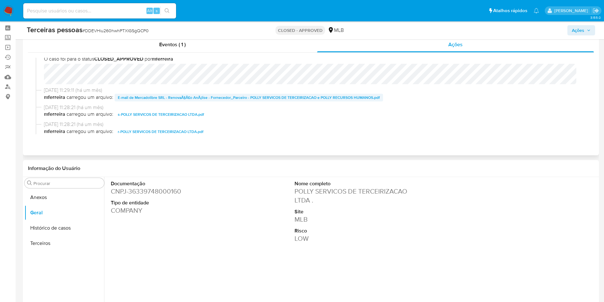
scroll to position [5, 0]
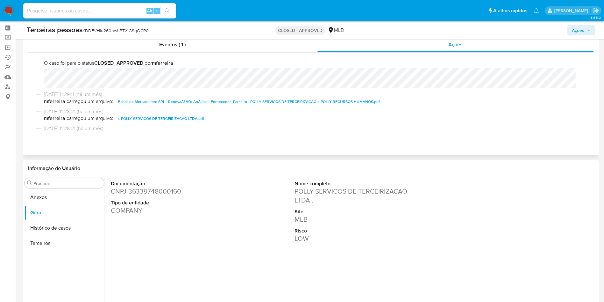
click at [150, 102] on span "E-mail de Mercadolibre SRL - RenovaÃ§Ã£o AnÃ¡lise - Fornecedor_Parceiro - POLLY…" at bounding box center [249, 102] width 262 height 8
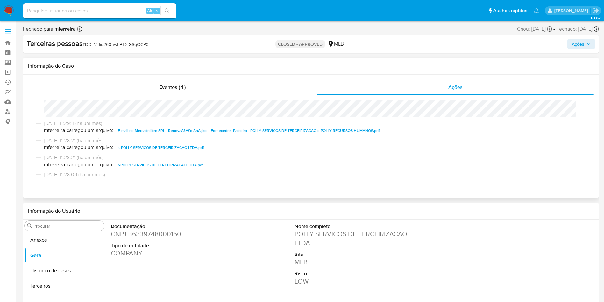
scroll to position [15, 0]
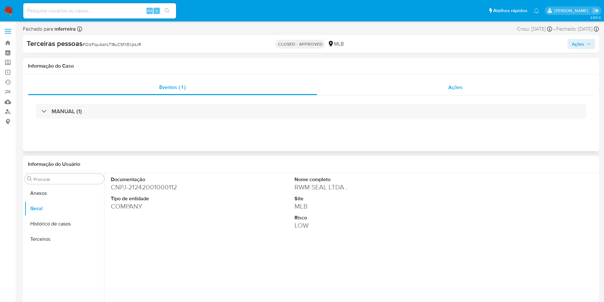
click at [470, 88] on div "Ações" at bounding box center [455, 87] width 277 height 15
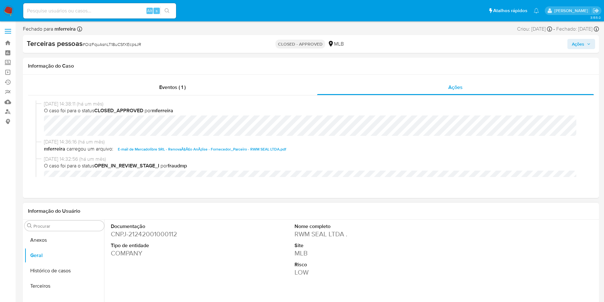
drag, startPoint x: 293, startPoint y: 234, endPoint x: 342, endPoint y: 236, distance: 48.8
click at [342, 236] on div "Nome completo RWM SEAL LTDA . Site MLB Risco LOW" at bounding box center [352, 270] width 123 height 102
click at [243, 229] on div "Documentação CNPJ - 21242001000112 Tipo de entidade COMPANY Nome completo RWM S…" at bounding box center [353, 270] width 490 height 102
click at [209, 146] on span "E-mail de Mercadolibre SRL - RenovaÃ§Ã£o AnÃ¡lise - Fornecedor_Parceiro - RWM S…" at bounding box center [202, 149] width 169 height 8
click at [162, 149] on span "E-mail de Mercadolibre SRL - RenovaÃ§Ã£o AnÃ¡lise - Fornecedor_Parceiro - RWM S…" at bounding box center [202, 149] width 169 height 8
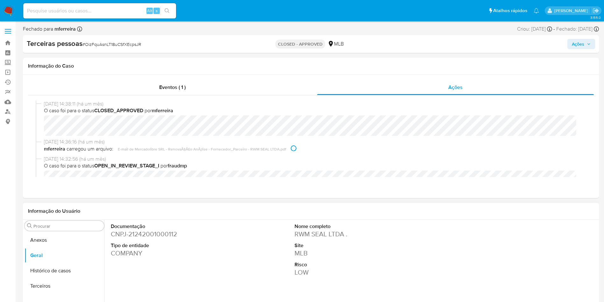
click at [206, 236] on dd "CNPJ - 21242001000112" at bounding box center [169, 233] width 116 height 9
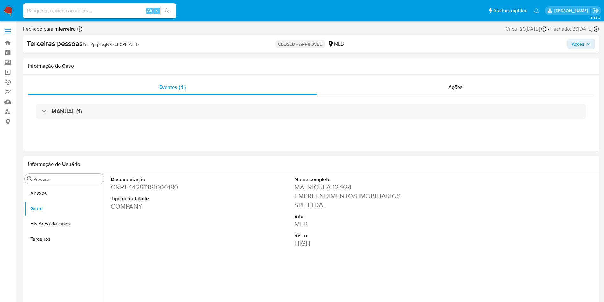
click at [305, 198] on dd "MATRICULA 12.924 EMPREENDIMENTOS IMOBILIARIOS SPE LTDA ." at bounding box center [353, 196] width 116 height 27
click at [304, 198] on dd "MATRICULA 12.924 EMPREENDIMENTOS IMOBILIARIOS SPE LTDA ." at bounding box center [353, 196] width 116 height 27
drag, startPoint x: 430, startPoint y: 70, endPoint x: 436, endPoint y: 74, distance: 7.3
click at [436, 74] on div "Informação do Caso Eventos ( 1 ) Ações MANUAL (1)" at bounding box center [311, 104] width 576 height 93
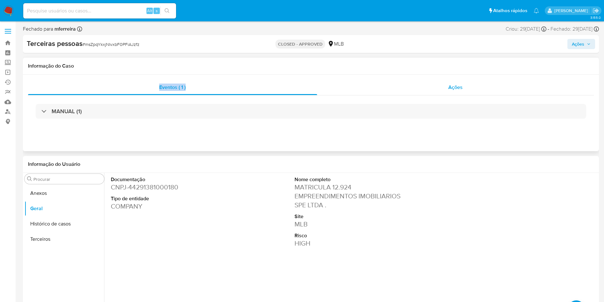
click at [459, 87] on span "Ações" at bounding box center [456, 86] width 14 height 7
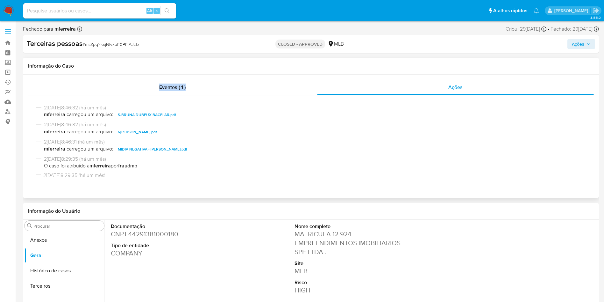
scroll to position [663, 0]
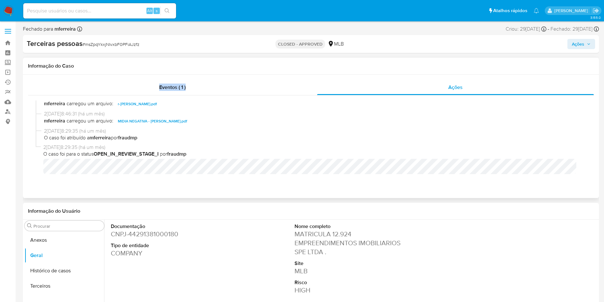
click at [149, 117] on span "MIDIA NEGATIVA - MARCOS JOSÃ MOURA DUBEUX.pdf" at bounding box center [152, 121] width 69 height 8
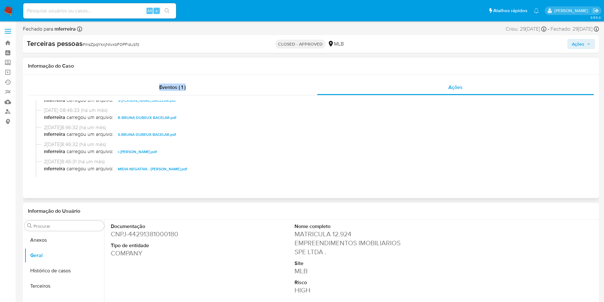
click at [157, 151] on span "r-MARCOS JOSÃ MOURA DUBEUX.pdf" at bounding box center [137, 152] width 39 height 8
click at [141, 133] on span "S-BRUNA DUBEUX BACELAR.pdf" at bounding box center [147, 135] width 58 height 8
click at [138, 116] on span "R-BRUNA DUBEUX BACELAR.pdf" at bounding box center [147, 118] width 59 height 8
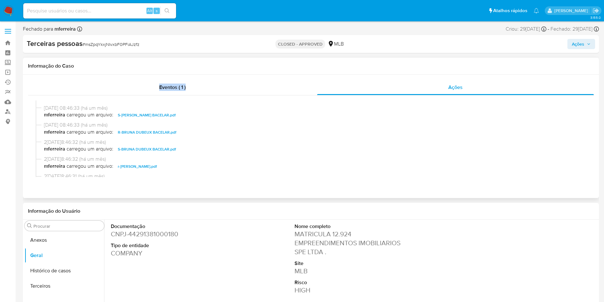
click at [132, 116] on span "S-GUILHERME DUBEUX BACELAR.pdf" at bounding box center [147, 115] width 58 height 8
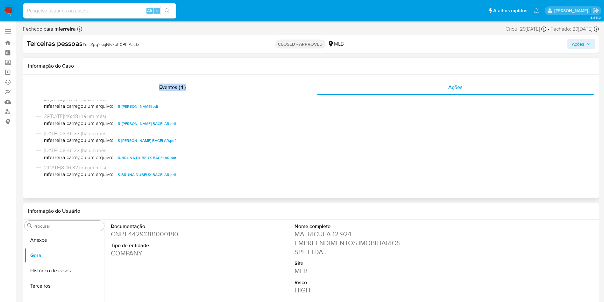
click at [147, 123] on span "R-GUILHERME DUBEUX BACELAR.pdf" at bounding box center [147, 124] width 58 height 8
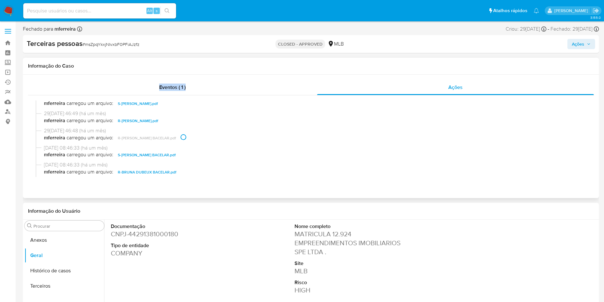
scroll to position [560, 0]
click at [134, 124] on span "R-RICARDO JOSE MOURA DUBEUX.pdf" at bounding box center [138, 121] width 40 height 8
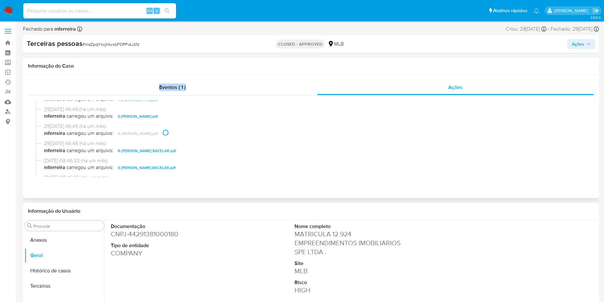
scroll to position [547, 0]
click at [131, 119] on span "S-RICARDO JOSE MOURA DUBEUX.pdf" at bounding box center [138, 117] width 40 height 8
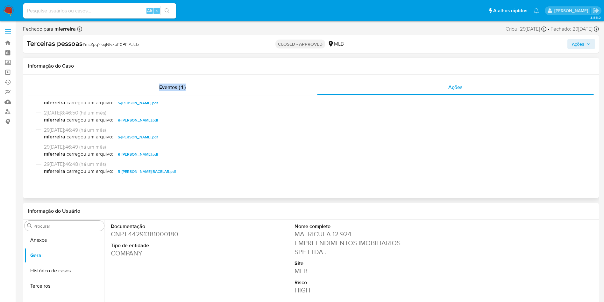
scroll to position [527, 0]
click at [127, 125] on div "29/07/2025 08:46:50 (há um mês) mferreira carregou um arquivo: R-MARCOS JOSE MO…" at bounding box center [311, 118] width 551 height 17
click at [126, 123] on span "R-MARCOS JOSE MOURA DUBEUX NETO.pdf" at bounding box center [138, 121] width 40 height 8
click at [122, 119] on span "S-MARCOS JOSE MOURA DUBEUX NETO.pdf" at bounding box center [138, 119] width 40 height 8
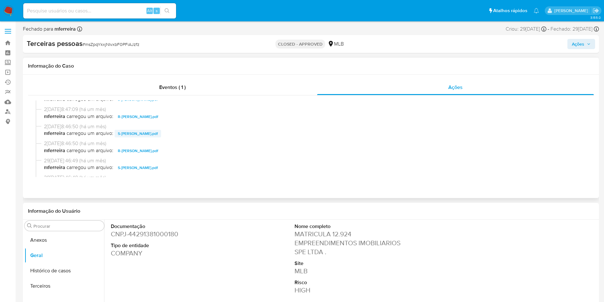
scroll to position [490, 0]
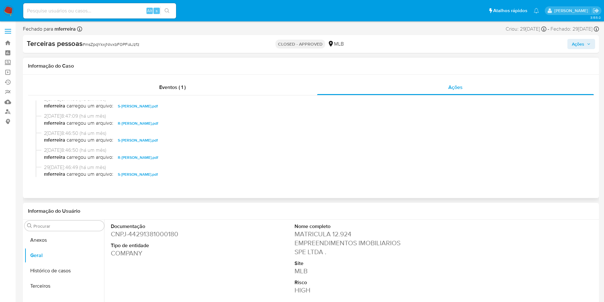
click at [133, 125] on span "R-MARCELO JOSE MOURA DUBEUX.pdf" at bounding box center [138, 123] width 40 height 8
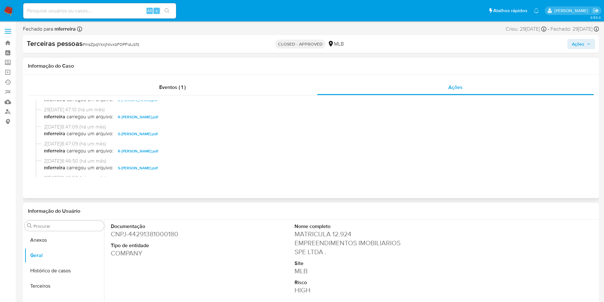
scroll to position [462, 0]
click at [133, 137] on div "29/07/2025 08:47:09 (há um mês) mferreira carregou um arquivo: S-MARCELO JOSE M…" at bounding box center [311, 131] width 551 height 17
click at [132, 135] on span "S-MARCELO JOSE MOURA DUBEUX.pdf" at bounding box center [138, 134] width 40 height 8
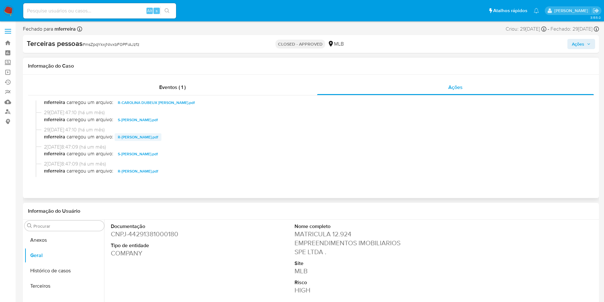
scroll to position [440, 0]
click at [140, 137] on span "R-LUIZ SERGIO PARANHOS FERREIRA NETO.pdf" at bounding box center [138, 139] width 40 height 8
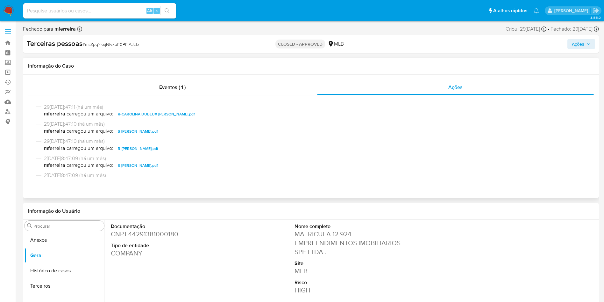
click at [134, 134] on span "S-LUIZ SERGIO PARANHOS FERREIRA NETO.pdf" at bounding box center [138, 131] width 40 height 8
click at [135, 132] on span "R-CAROLINA DUBEUX PARANHOS FERREIRA.pdf" at bounding box center [156, 131] width 77 height 8
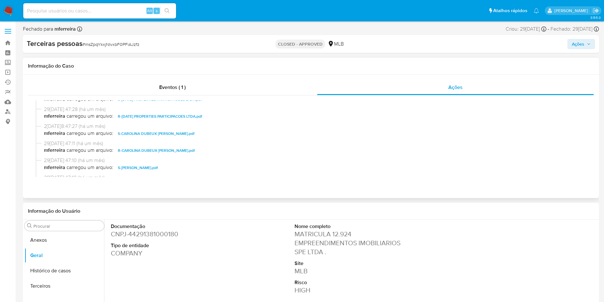
click at [135, 134] on span "S-CAROLINA DUBEUX PARANHOS FERREIRA.pdf" at bounding box center [156, 134] width 77 height 8
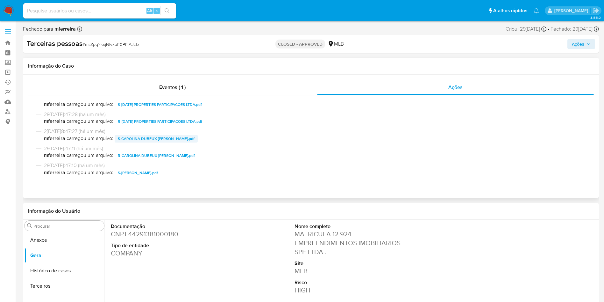
scroll to position [379, 0]
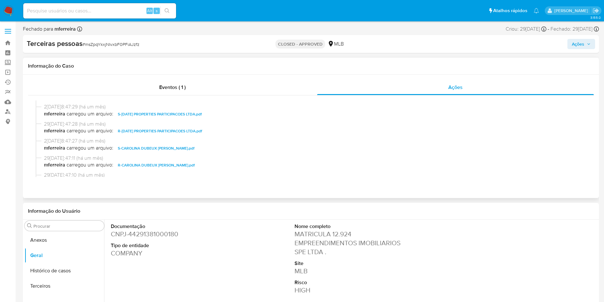
click at [137, 131] on span "R-SAN MIGUEL PROPERTIES PARTICIPACOES LTDA.pdf" at bounding box center [160, 131] width 84 height 8
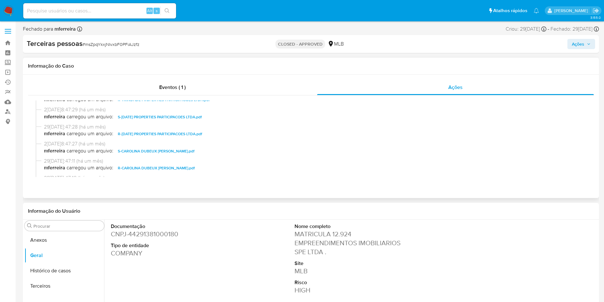
click at [138, 118] on span "S-SAN MIGUEL PROPERTIES PARTICIPACOES LTDA.pdf" at bounding box center [160, 117] width 84 height 8
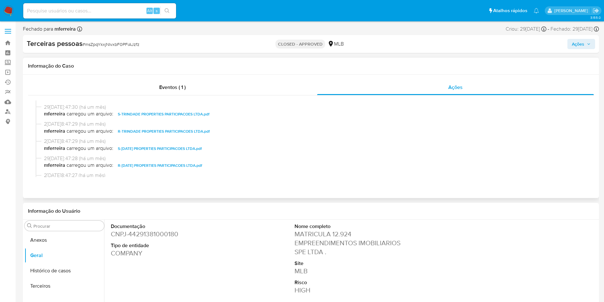
click at [144, 133] on span "R-TRINDADE PROPERTIES PARTICIPACOES LTDA.pdf" at bounding box center [164, 131] width 92 height 8
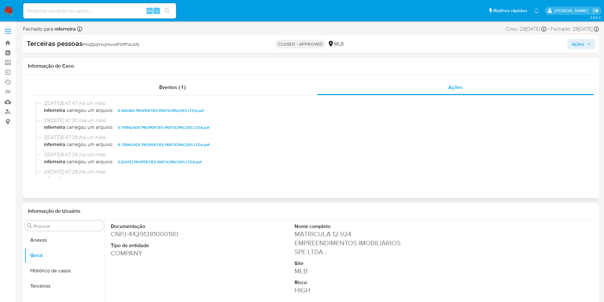
click at [137, 129] on span "S-TRINDADE PROPERTIES PARTICIPACOES LTDA.pdf" at bounding box center [164, 128] width 92 height 8
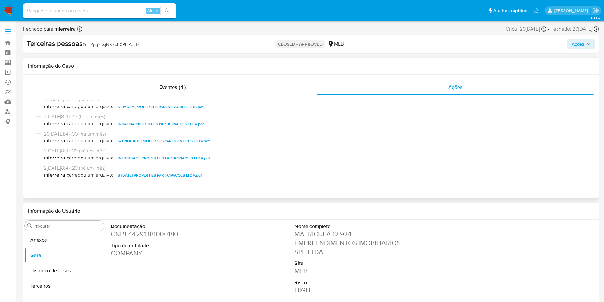
click at [130, 124] on span "R-BAOBA PROPERTIES PARTICIPACOES LTDA.pdf" at bounding box center [161, 124] width 86 height 8
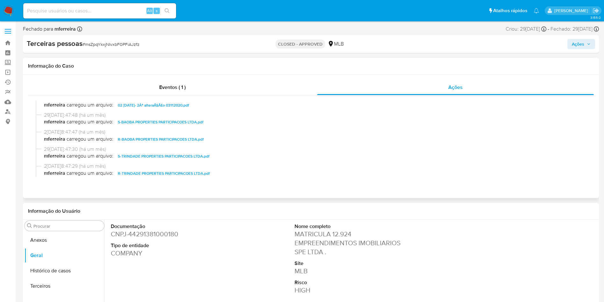
click at [130, 124] on span "S-BAOBA PROPERTIES PARTICIPACOES LTDA.pdf" at bounding box center [161, 122] width 86 height 8
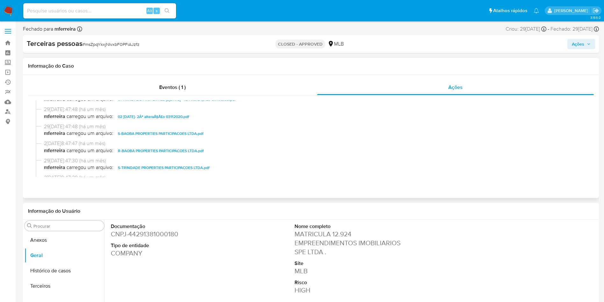
click at [135, 117] on span "02 SAN MIGUEL- 2Âª alteraÃ§Ã£o 03112020.pdf" at bounding box center [153, 117] width 71 height 8
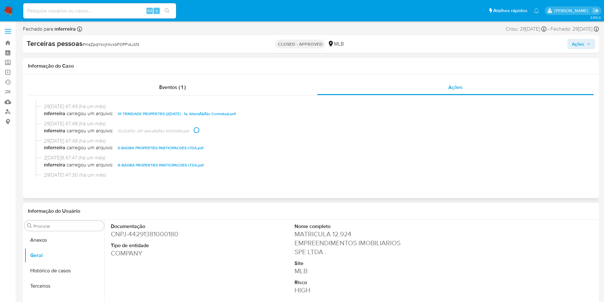
scroll to position [276, 0]
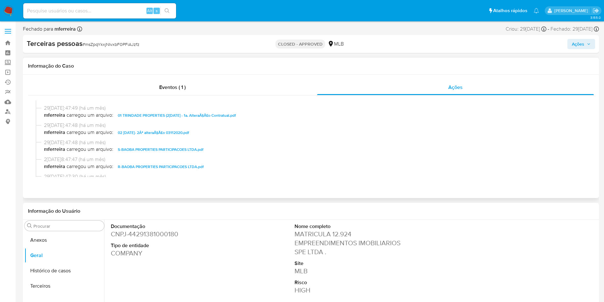
click at [158, 117] on span "01 TRINDADE PROPERTIES (20161230) - 1a. AlteraÃ§Ã£o Contratual.pdf" at bounding box center [177, 115] width 118 height 8
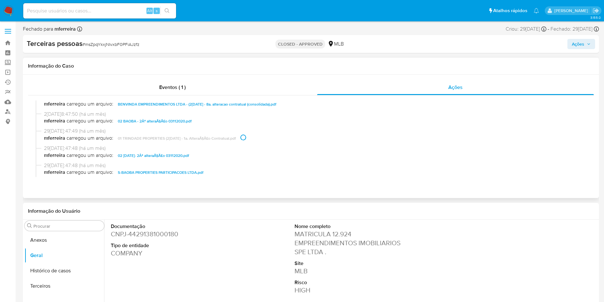
scroll to position [248, 0]
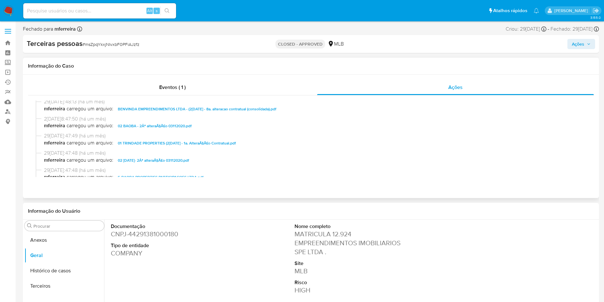
click at [156, 126] on span "02 BAOBA - 2Âª alteraÃ§Ã£o 03112020.pdf" at bounding box center [155, 126] width 74 height 8
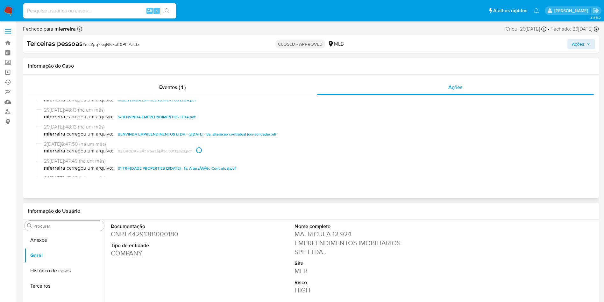
scroll to position [223, 0]
click at [152, 134] on span "BENVINDA EMPREENDIMENTOS LTDA - (20220810) - 8a. alteracao contratual (consolid…" at bounding box center [197, 134] width 159 height 8
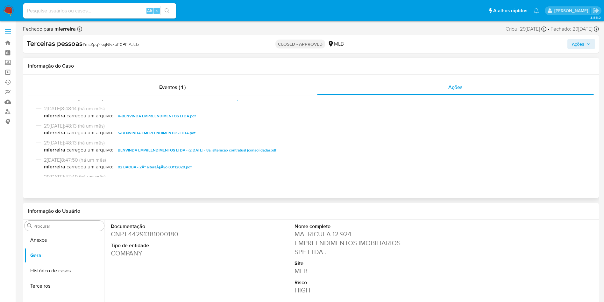
click at [138, 133] on span "S-BENVINDA EMPREENDIMENTOS LTDA.pdf" at bounding box center [157, 133] width 78 height 8
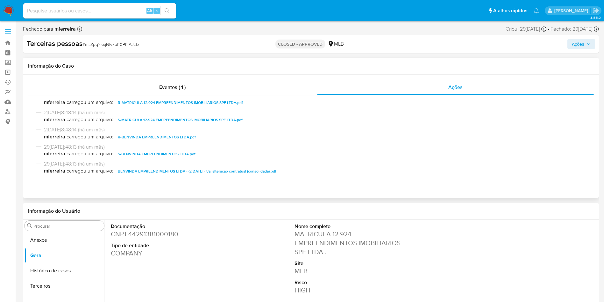
click at [134, 136] on span "R-BENVINDA EMPREENDIMENTOS LTDA.pdf" at bounding box center [157, 137] width 78 height 8
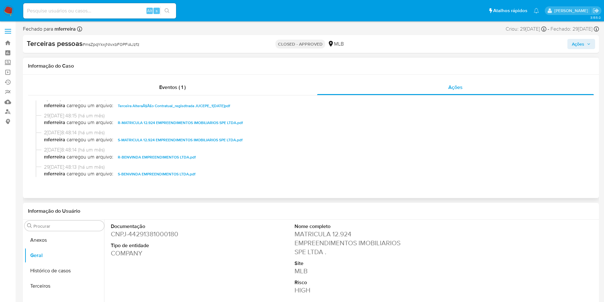
click at [134, 138] on span "S-MATRICULA 12.924 EMPREENDIMENTOS IMOBILIARIOS SPE LTDA.pdf" at bounding box center [180, 140] width 125 height 8
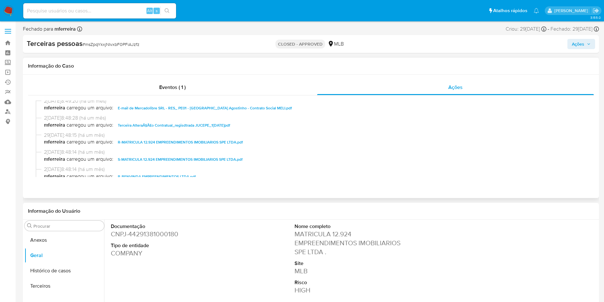
click at [134, 141] on span "R-MATRICULA 12.924 EMPREENDIMENTOS IMOBILIARIOS SPE LTDA.pdf" at bounding box center [180, 142] width 125 height 8
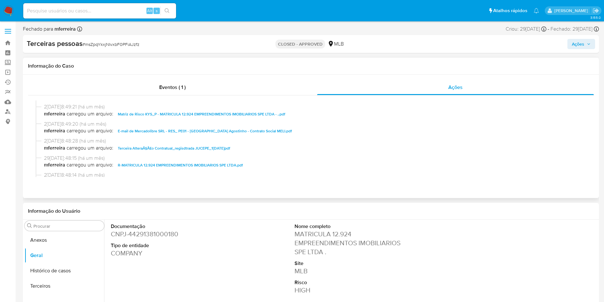
click at [136, 147] on span "Terceira AlteraÃ§Ã£o Contratual_regisdtrada JUCEPE_16.01.2025.pdf" at bounding box center [174, 148] width 112 height 8
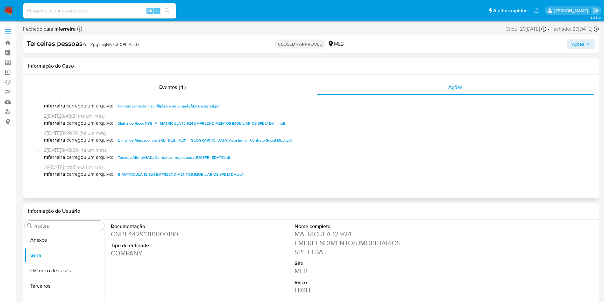
click at [156, 140] on span "E-mail de Mercadolibre SRL - RES_ PE01 - Cabo de Santo Agostinho - Contrato Soc…" at bounding box center [205, 140] width 174 height 8
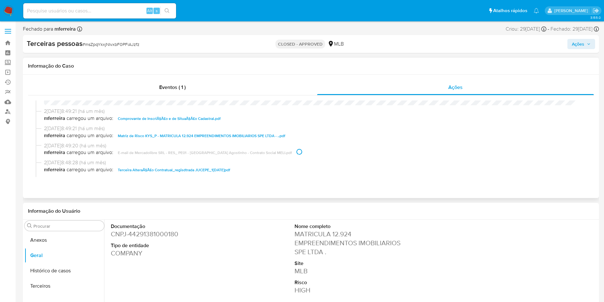
scroll to position [100, 0]
click at [153, 138] on span "Matriz de Risco KYS_P - MATRICULA 12.924 EMPREENDIMENTOS IMOBILIARIOS SPE LTDA …" at bounding box center [202, 137] width 168 height 8
click at [126, 120] on span "Comprovante de InscriÃ§Ã£o e de SituaÃ§Ã£o Cadastral.pdf" at bounding box center [169, 120] width 103 height 8
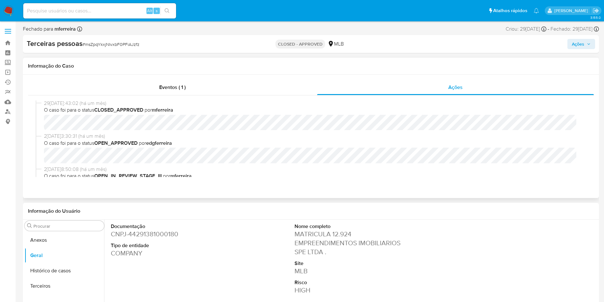
scroll to position [0, 0]
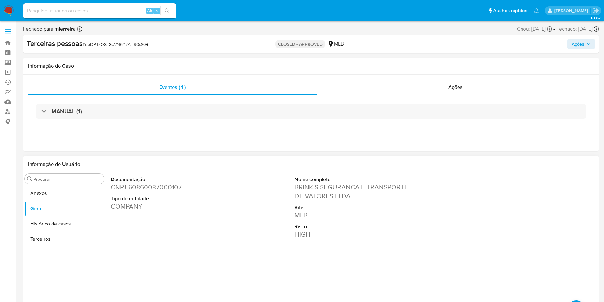
click at [310, 190] on dd "BRINK'S SEGURANCA E TRANSPORTE DE VALORES LTDA ." at bounding box center [353, 192] width 116 height 18
click at [309, 190] on dd "BRINK'S SEGURANCA E TRANSPORTE DE VALORES LTDA ." at bounding box center [353, 192] width 116 height 18
drag, startPoint x: 289, startPoint y: 216, endPoint x: 294, endPoint y: 202, distance: 14.8
click at [292, 208] on div "Documentação CNPJ - 60860087000107 Tipo de entidade COMPANY Nome completo BRINK…" at bounding box center [353, 224] width 490 height 102
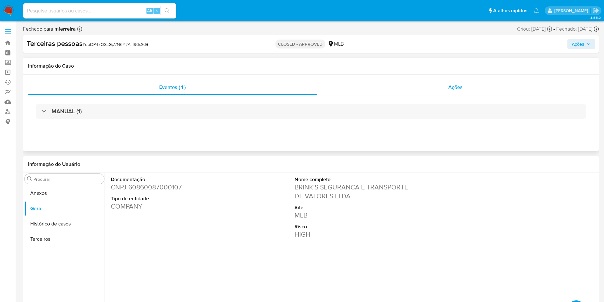
click at [427, 89] on div "Ações" at bounding box center [455, 87] width 277 height 15
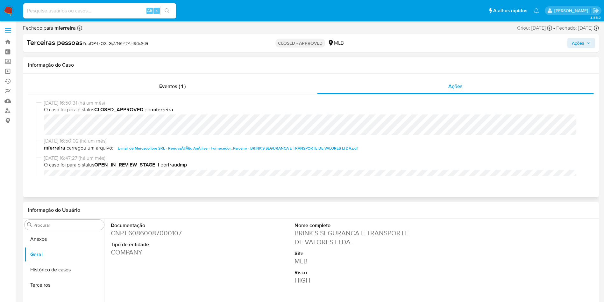
scroll to position [2, 0]
drag, startPoint x: 258, startPoint y: 187, endPoint x: 243, endPoint y: 161, distance: 30.3
click at [256, 187] on div "Eventos ( 1 ) Ações [DATE] 16:50:31 (há um mês) O caso foi para o status CLOSED…" at bounding box center [311, 134] width 576 height 123
click at [234, 146] on span "E-mail de Mercadolibre SRL - RenovaÃ§Ã£o AnÃ¡lise - Fornecedor_Parceiro - BRINK…" at bounding box center [238, 147] width 240 height 8
click at [234, 183] on div "Eventos ( 1 ) Ações [DATE] 16:50:31 (há um mês) O caso foi para o status CLOSED…" at bounding box center [311, 134] width 576 height 123
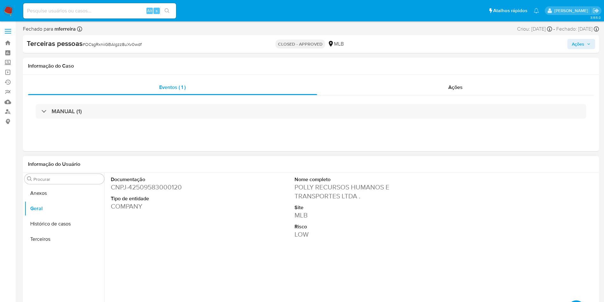
click at [304, 199] on dd "POLLY RECURSOS HUMANOS E TRANSPORTES LTDA ." at bounding box center [353, 192] width 116 height 18
click at [434, 81] on div "Ações" at bounding box center [455, 87] width 277 height 15
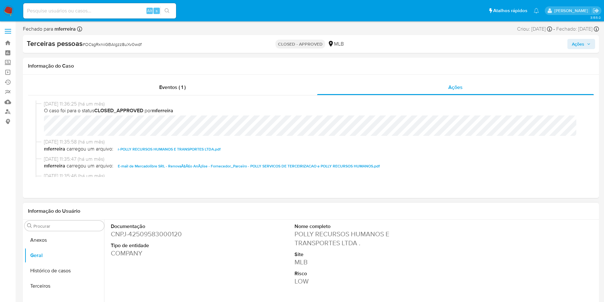
click at [281, 220] on div "Documentação CNPJ - 42509583000120 Tipo de entidade COMPANY Nome completo POLLY…" at bounding box center [353, 270] width 490 height 102
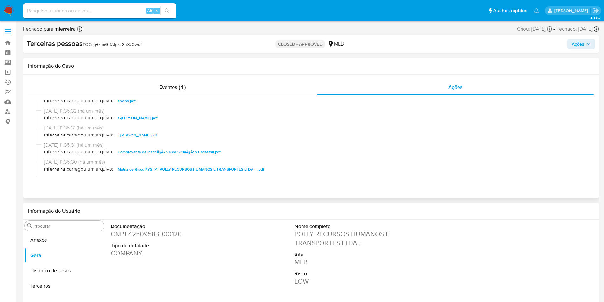
scroll to position [99, 0]
click at [170, 173] on div "[DATE] 11:35:30 (há um mês) mferreira carregou um arquivo: Matriz de Risco KYS_…" at bounding box center [311, 167] width 551 height 17
click at [167, 170] on span "Matriz de Risco KYS_P - POLLY RECURSOS HUMANOS E TRANSPORTES LTDA - ..pdf" at bounding box center [191, 170] width 147 height 8
click at [167, 151] on span "Comprovante de InscriÃ§Ã£o e de SituaÃ§Ã£o Cadastral.pdf" at bounding box center [169, 153] width 103 height 8
click at [153, 135] on span "r-[PERSON_NAME].pdf" at bounding box center [137, 136] width 39 height 8
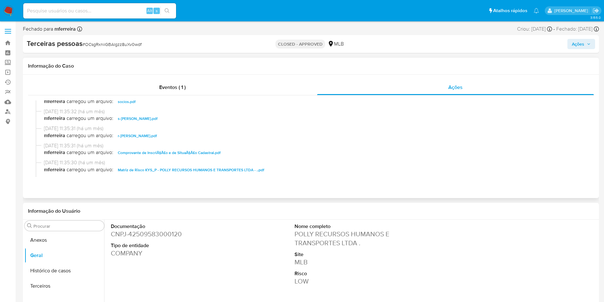
click at [144, 116] on span "s-[PERSON_NAME].pdf" at bounding box center [138, 119] width 40 height 8
click at [130, 104] on span "socios.pdf" at bounding box center [127, 102] width 18 height 8
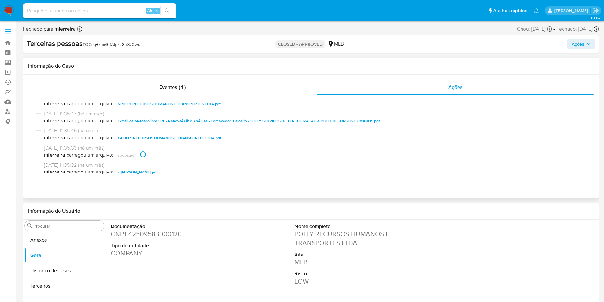
click at [155, 139] on span "s-POLLY RECURSOS HUMANOS E TRANSPORTES LTDA.pdf" at bounding box center [170, 138] width 104 height 8
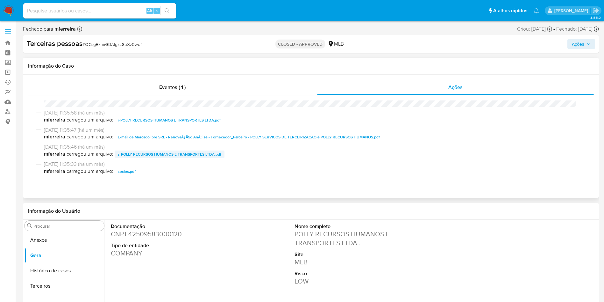
scroll to position [27, 0]
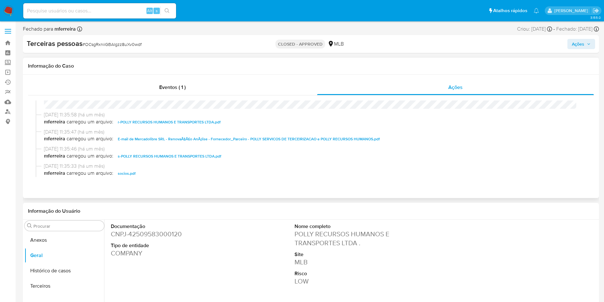
click at [148, 140] on span "E-mail de Mercadolibre SRL - RenovaÃ§Ã£o AnÃ¡lise - Fornecedor_Parceiro - POLLY…" at bounding box center [249, 139] width 262 height 8
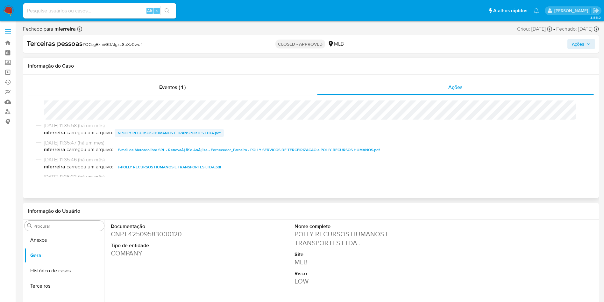
scroll to position [9, 0]
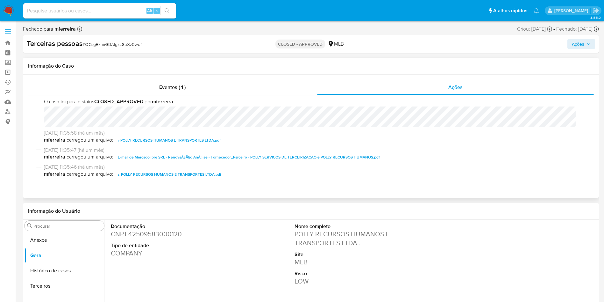
click at [137, 138] on span "r-POLLY RECURSOS HUMANOS E TRANSPORTES LTDA.pdf" at bounding box center [169, 140] width 103 height 8
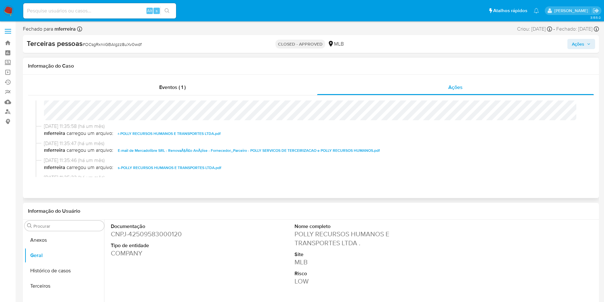
scroll to position [13, 0]
